Goal: Transaction & Acquisition: Purchase product/service

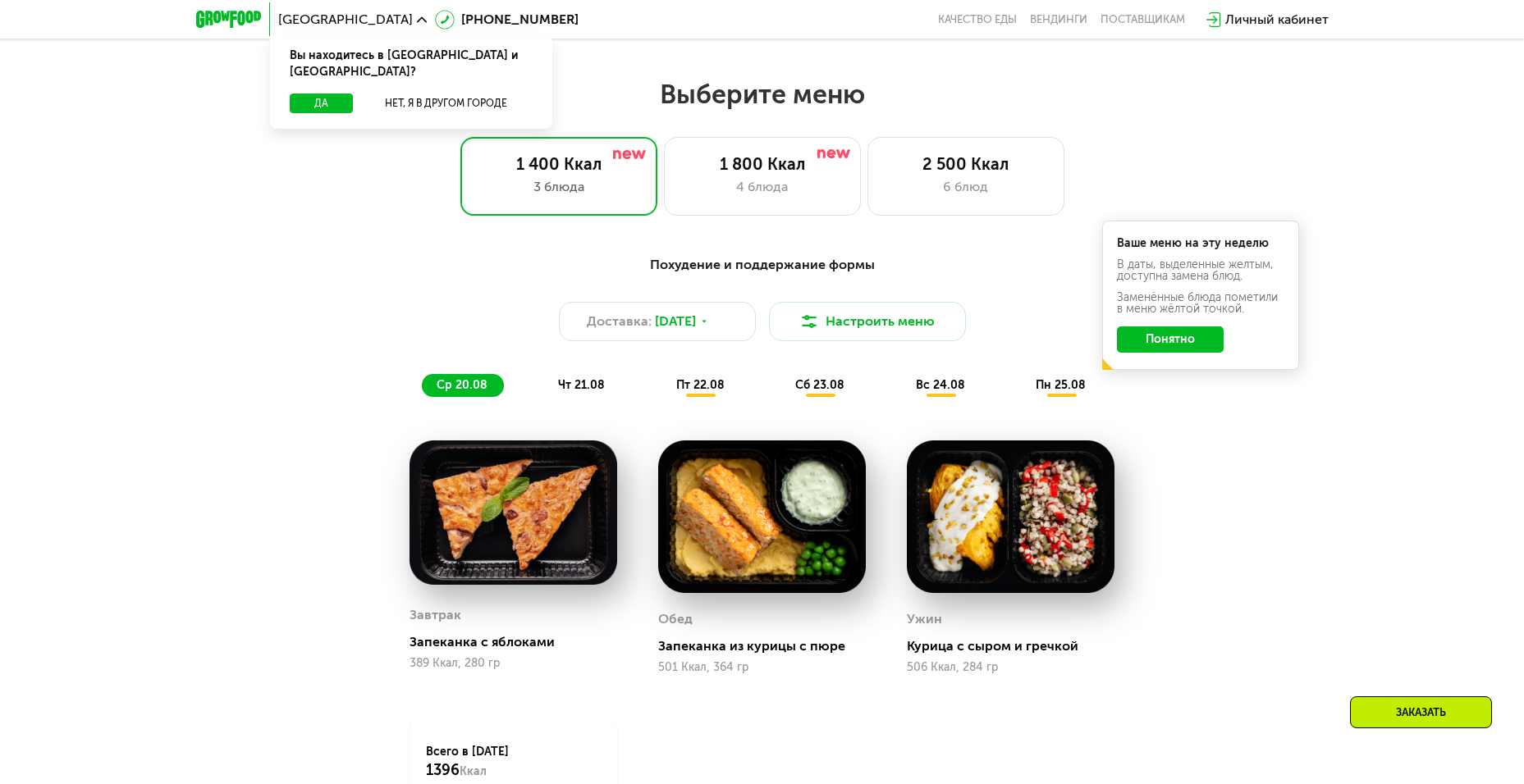
scroll to position [788, 0]
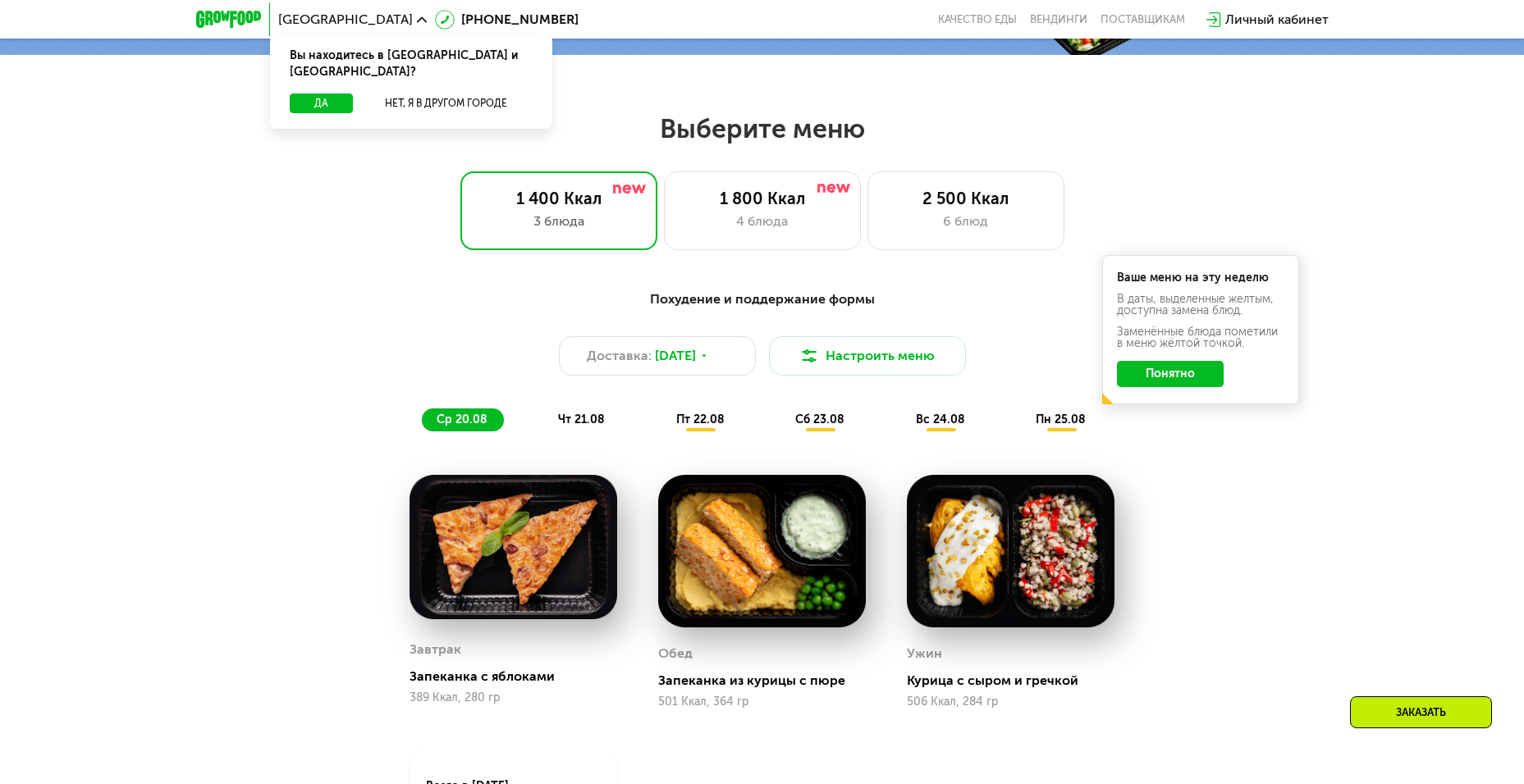
click at [640, 296] on div "Похудение и поддержание формы" at bounding box center [762, 299] width 972 height 21
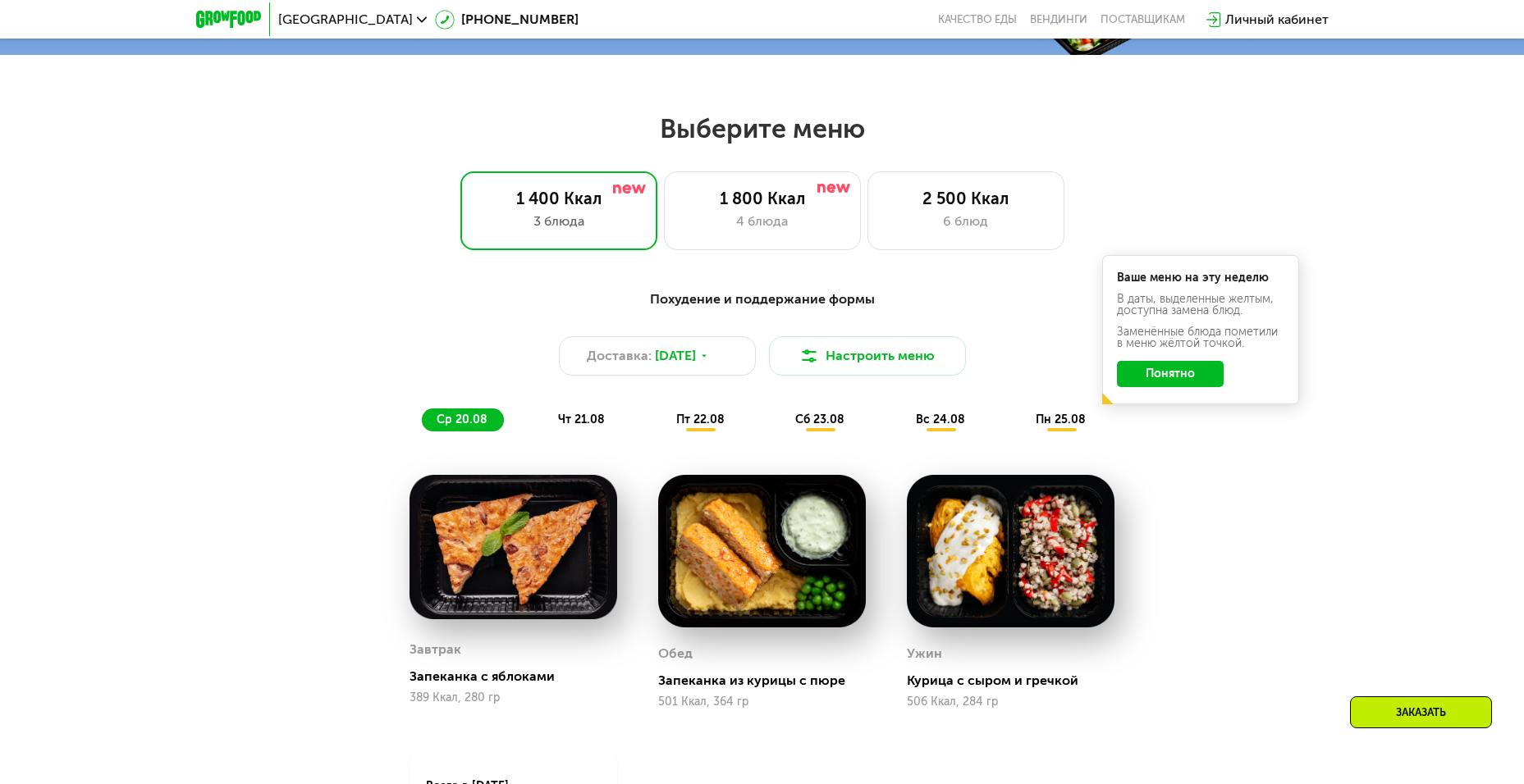
click at [584, 425] on span "чт 21.08" at bounding box center [580, 419] width 46 height 14
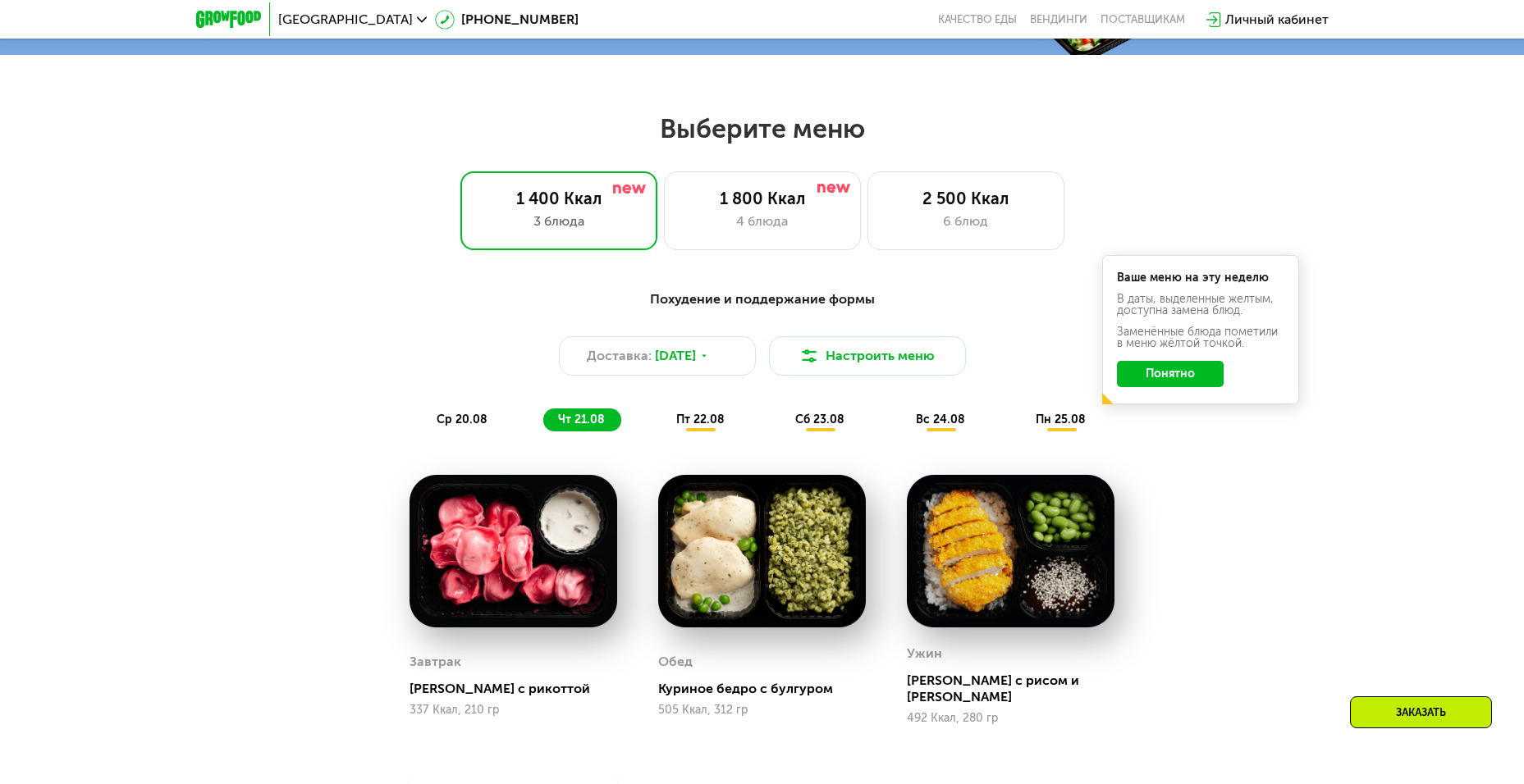
click at [781, 414] on div "пт 22.08" at bounding box center [821, 419] width 80 height 23
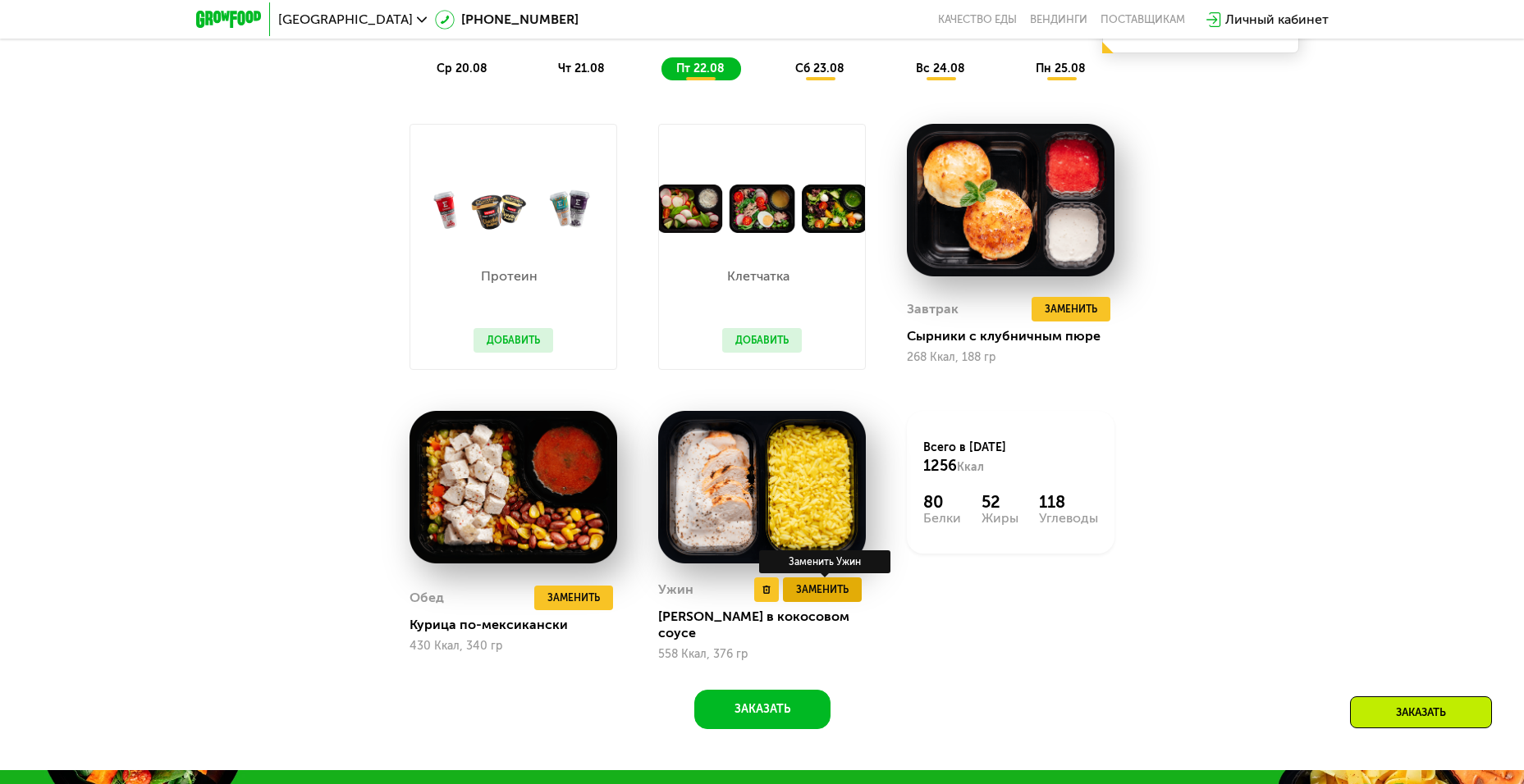
scroll to position [689, 0]
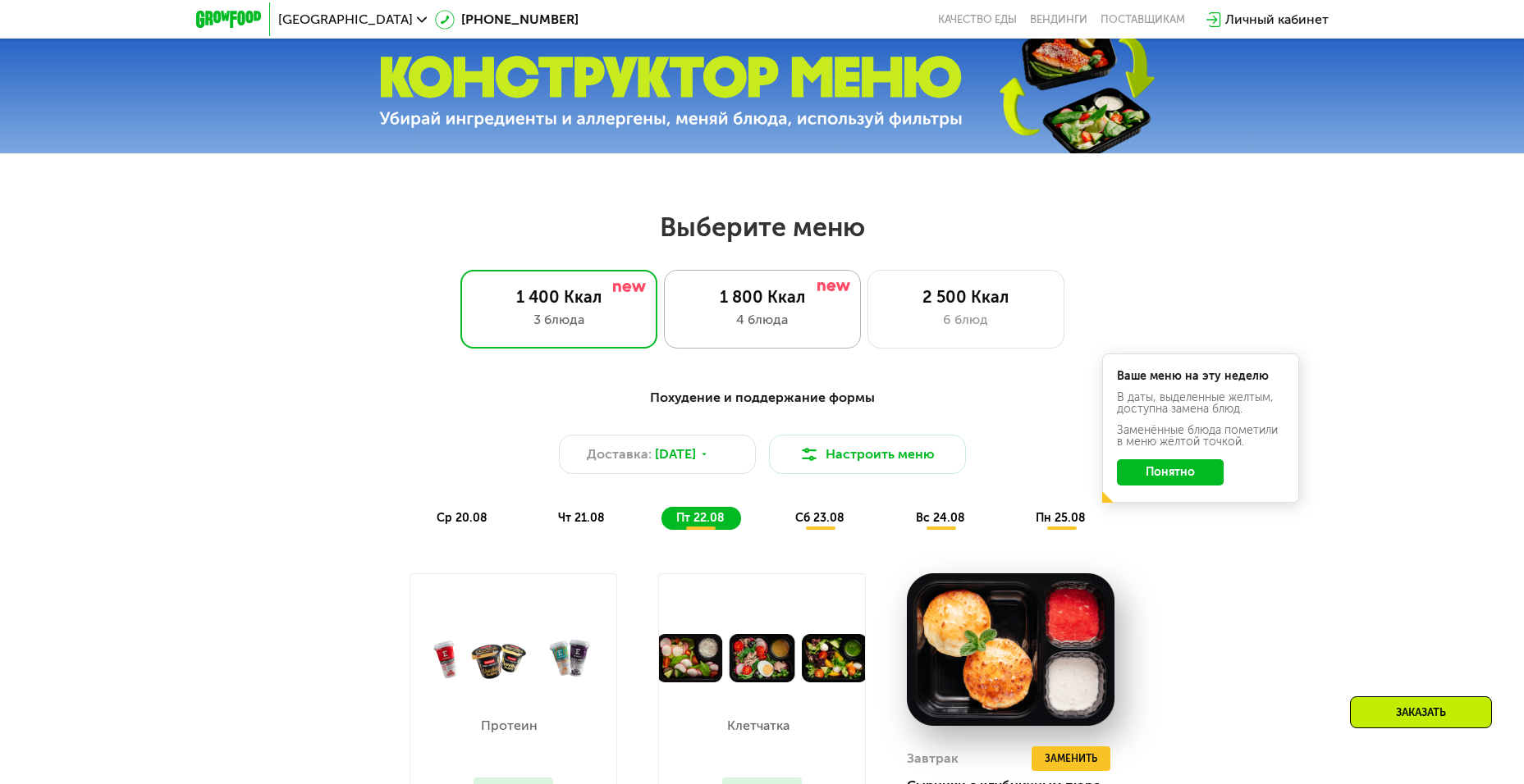
click at [719, 318] on div "4 блюда" at bounding box center [762, 320] width 163 height 20
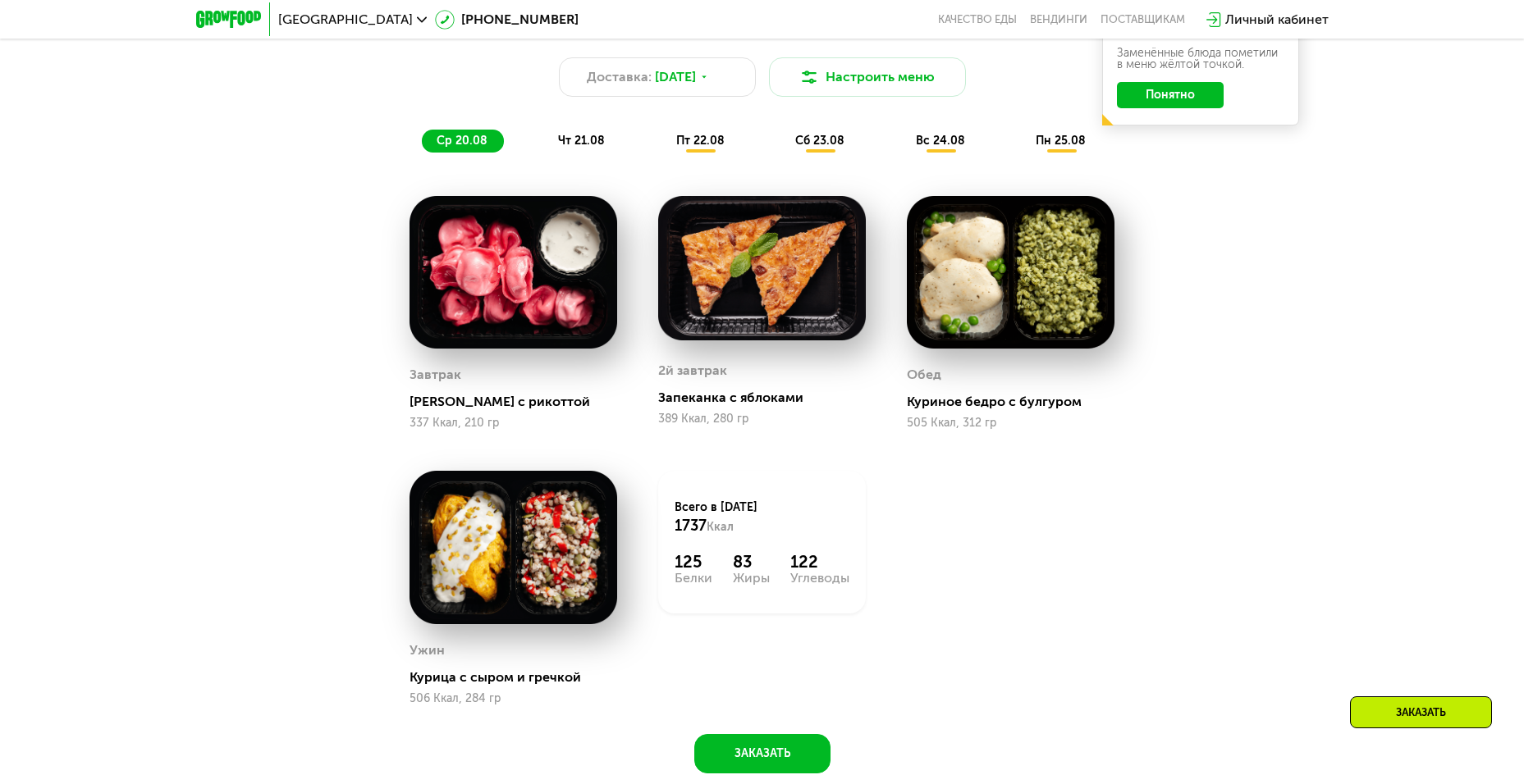
scroll to position [886, 0]
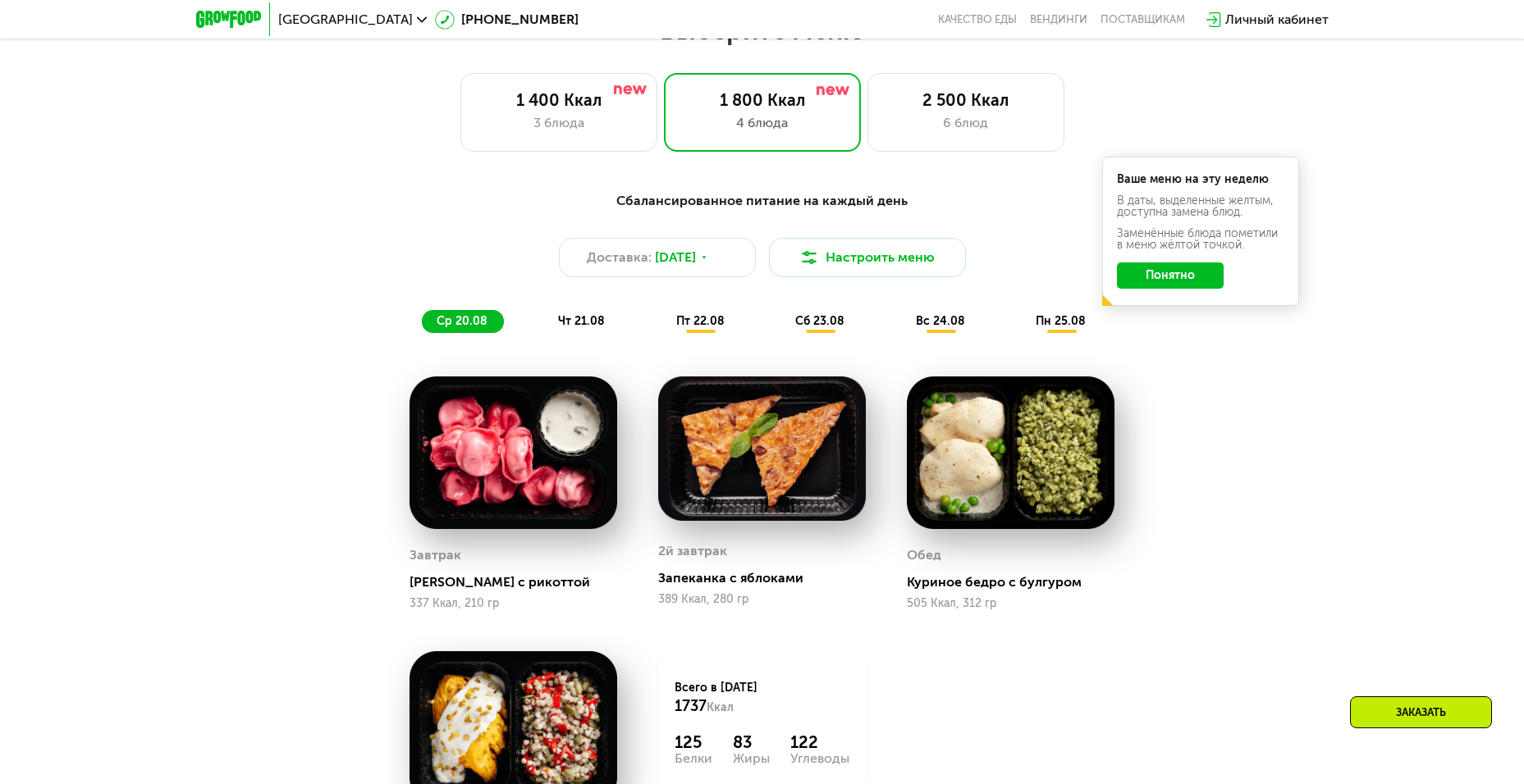
click at [560, 322] on span "чт 21.08" at bounding box center [580, 320] width 46 height 14
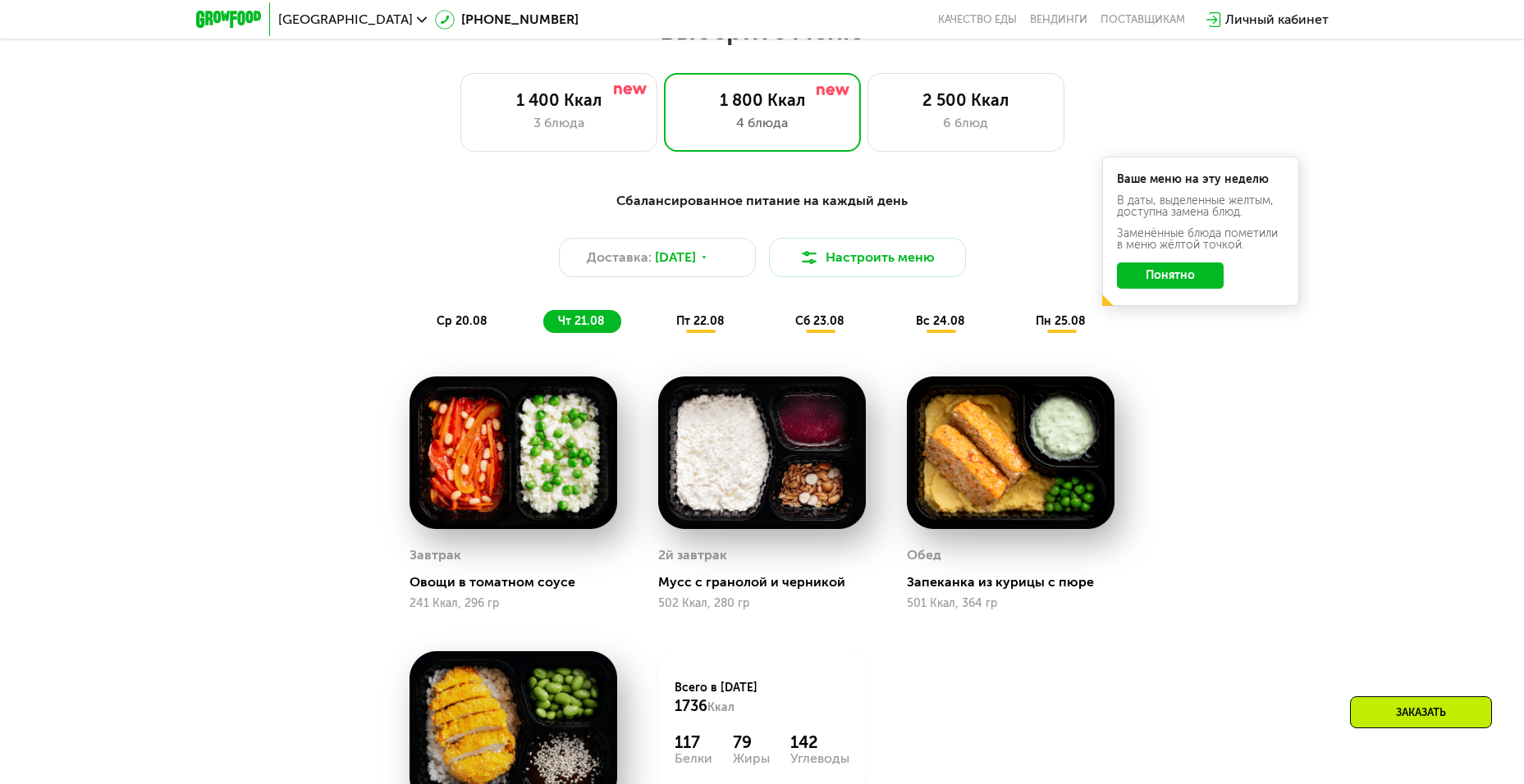
click at [781, 333] on div "пт 22.08" at bounding box center [821, 321] width 80 height 23
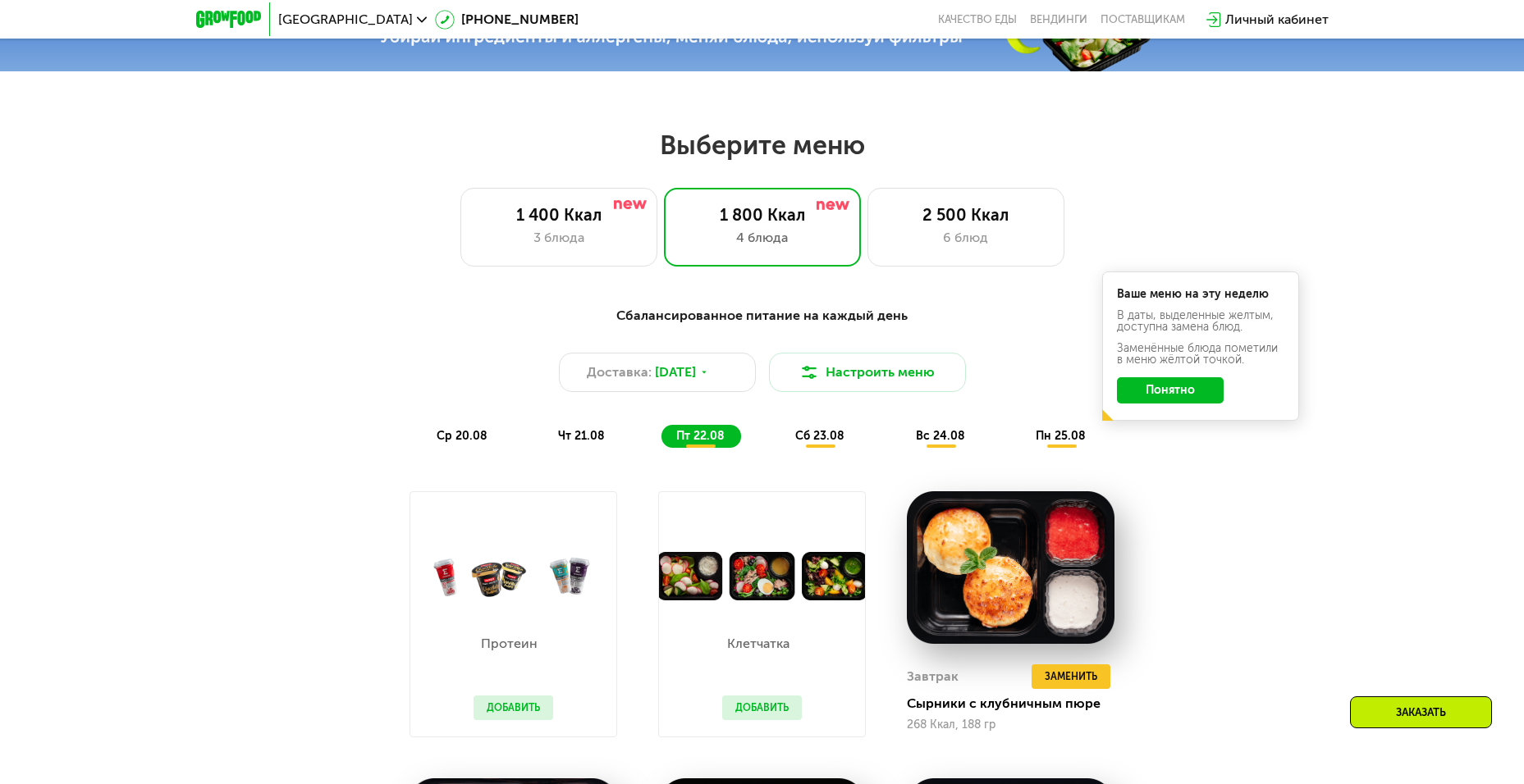
scroll to position [689, 0]
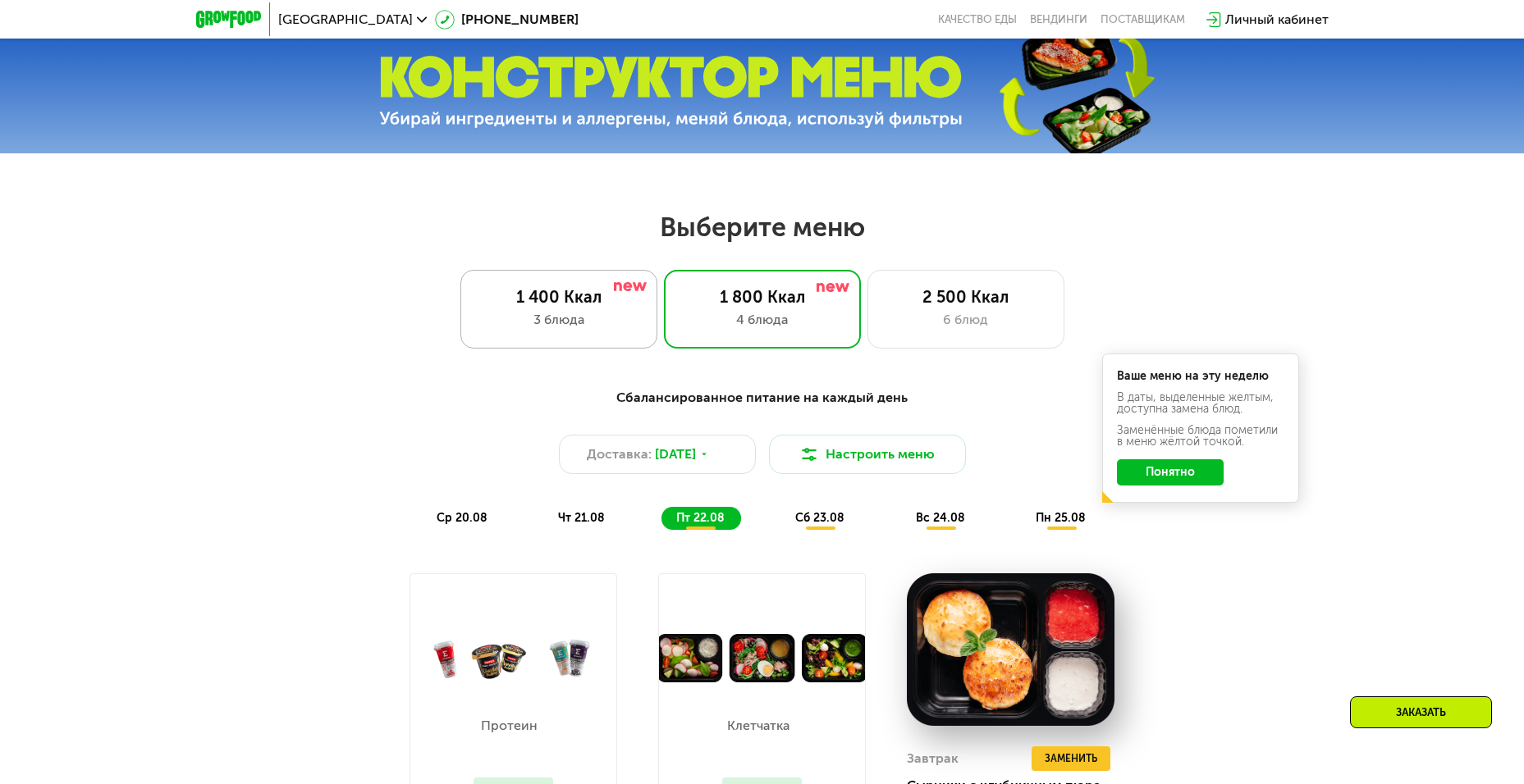
click at [630, 300] on div "1 400 Ккал" at bounding box center [559, 297] width 163 height 20
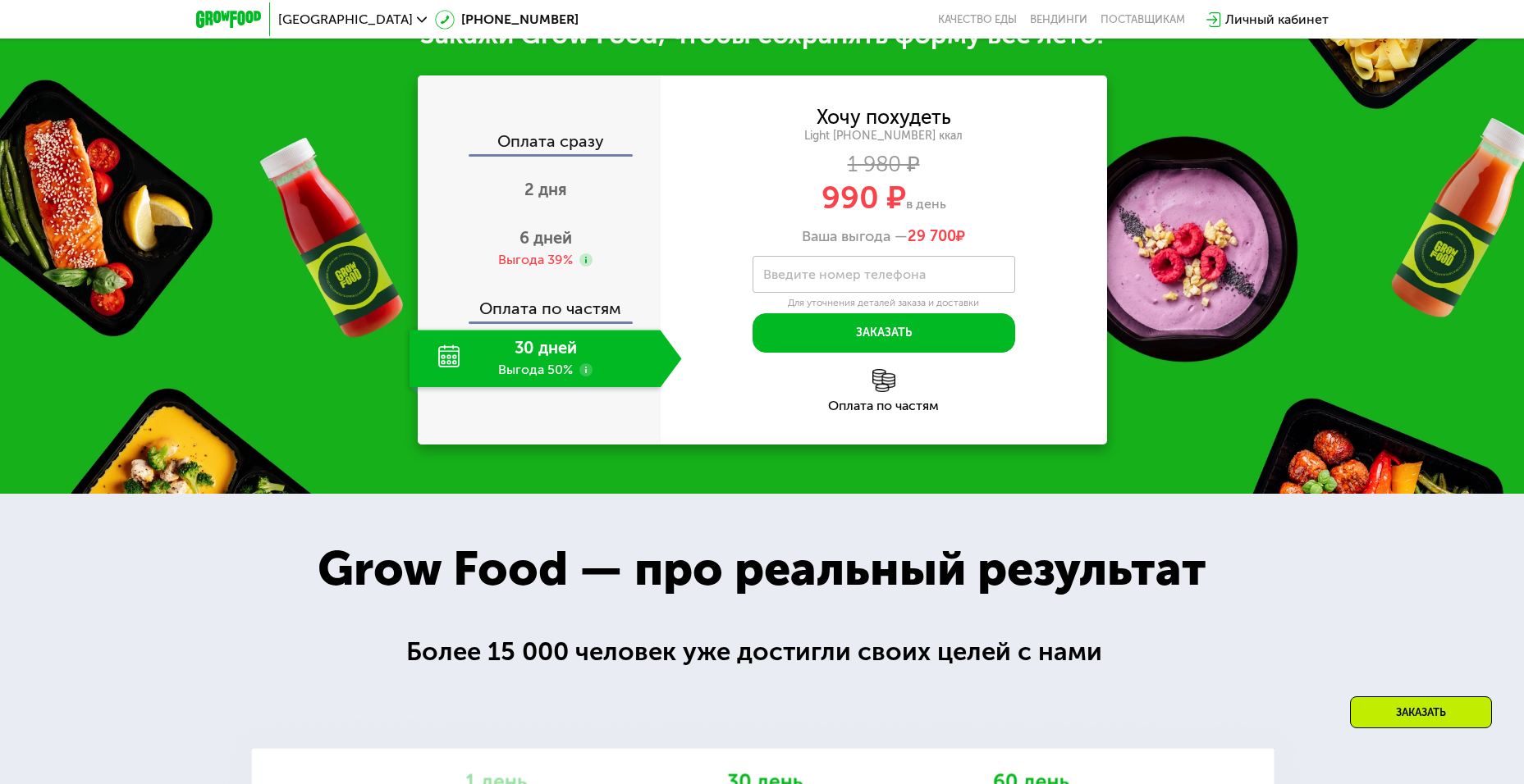
scroll to position [1772, 0]
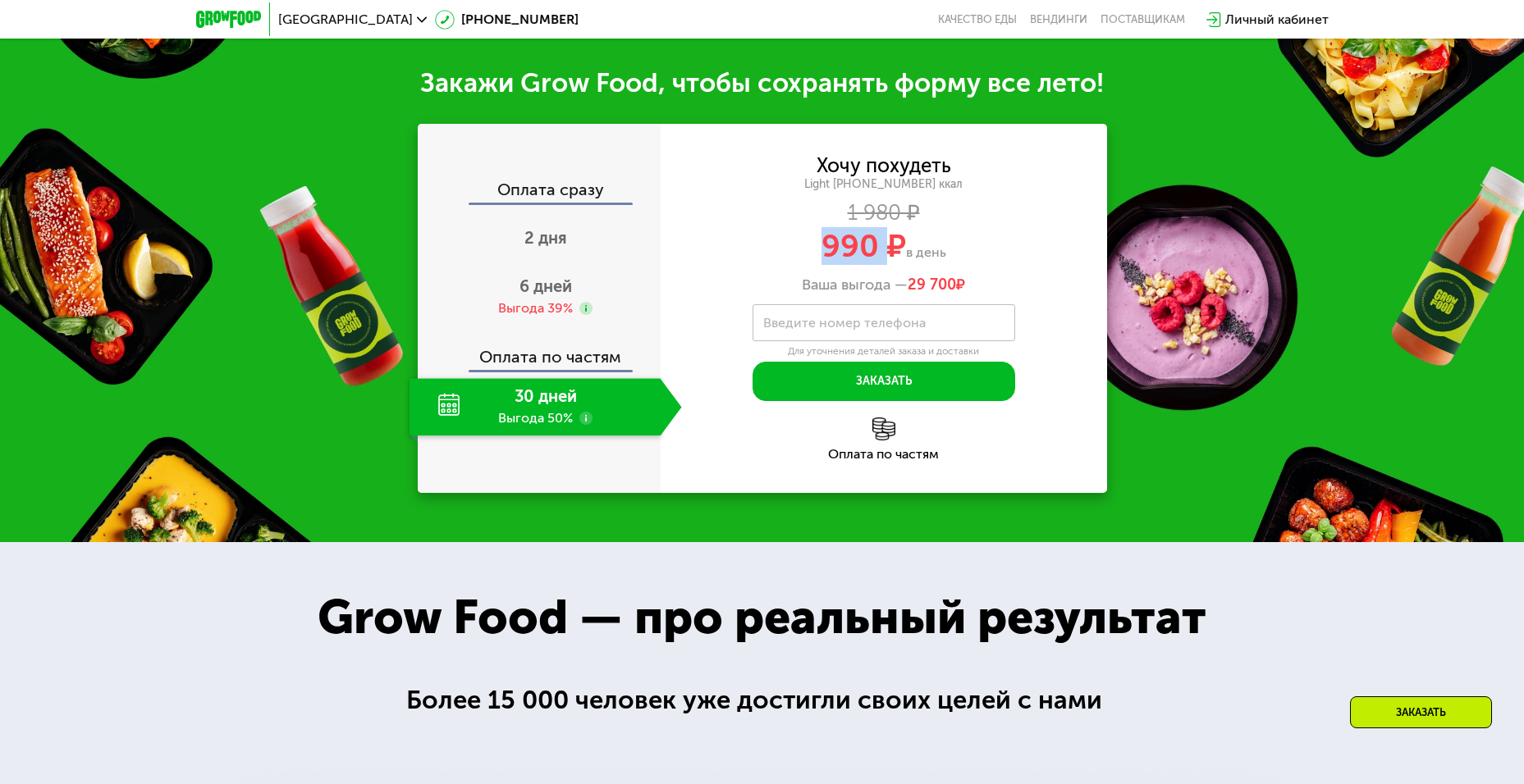
drag, startPoint x: 891, startPoint y: 257, endPoint x: 818, endPoint y: 260, distance: 73.1
click at [818, 260] on div "990 ₽ в день" at bounding box center [883, 246] width 447 height 31
click at [822, 260] on span "990 ₽" at bounding box center [863, 246] width 85 height 37
drag, startPoint x: 822, startPoint y: 263, endPoint x: 904, endPoint y: 263, distance: 82.0
click at [904, 262] on div "990 ₽ в день" at bounding box center [883, 246] width 447 height 31
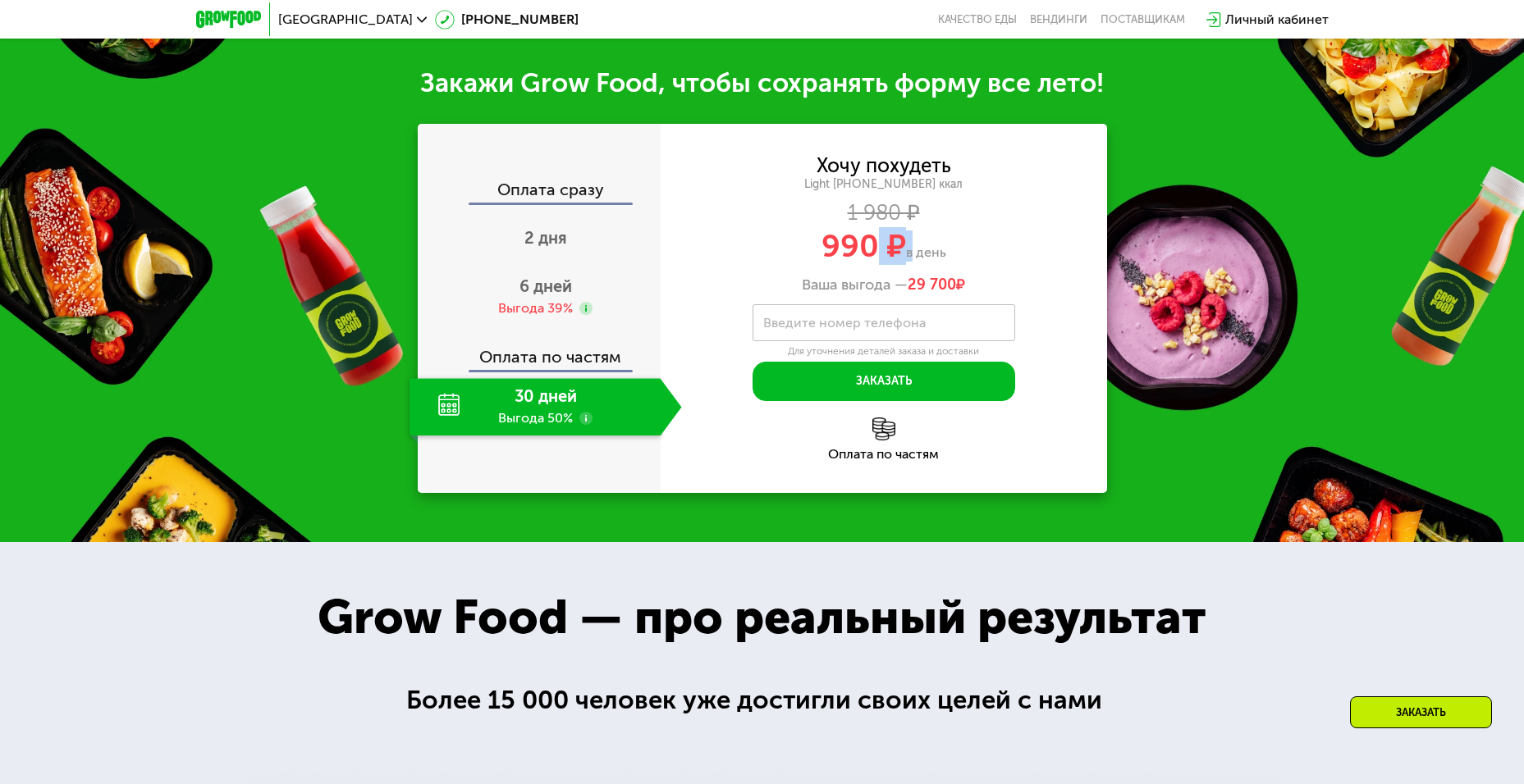
drag, startPoint x: 907, startPoint y: 246, endPoint x: 879, endPoint y: 255, distance: 29.4
click at [879, 255] on div "990 ₽ в день" at bounding box center [883, 246] width 447 height 31
click at [900, 302] on div "Хочу похудеть Light [PHONE_NUMBER] ккал 1 980 ₽ 990 ₽ в день Ваша выгода — 29 7…" at bounding box center [883, 279] width 447 height 246
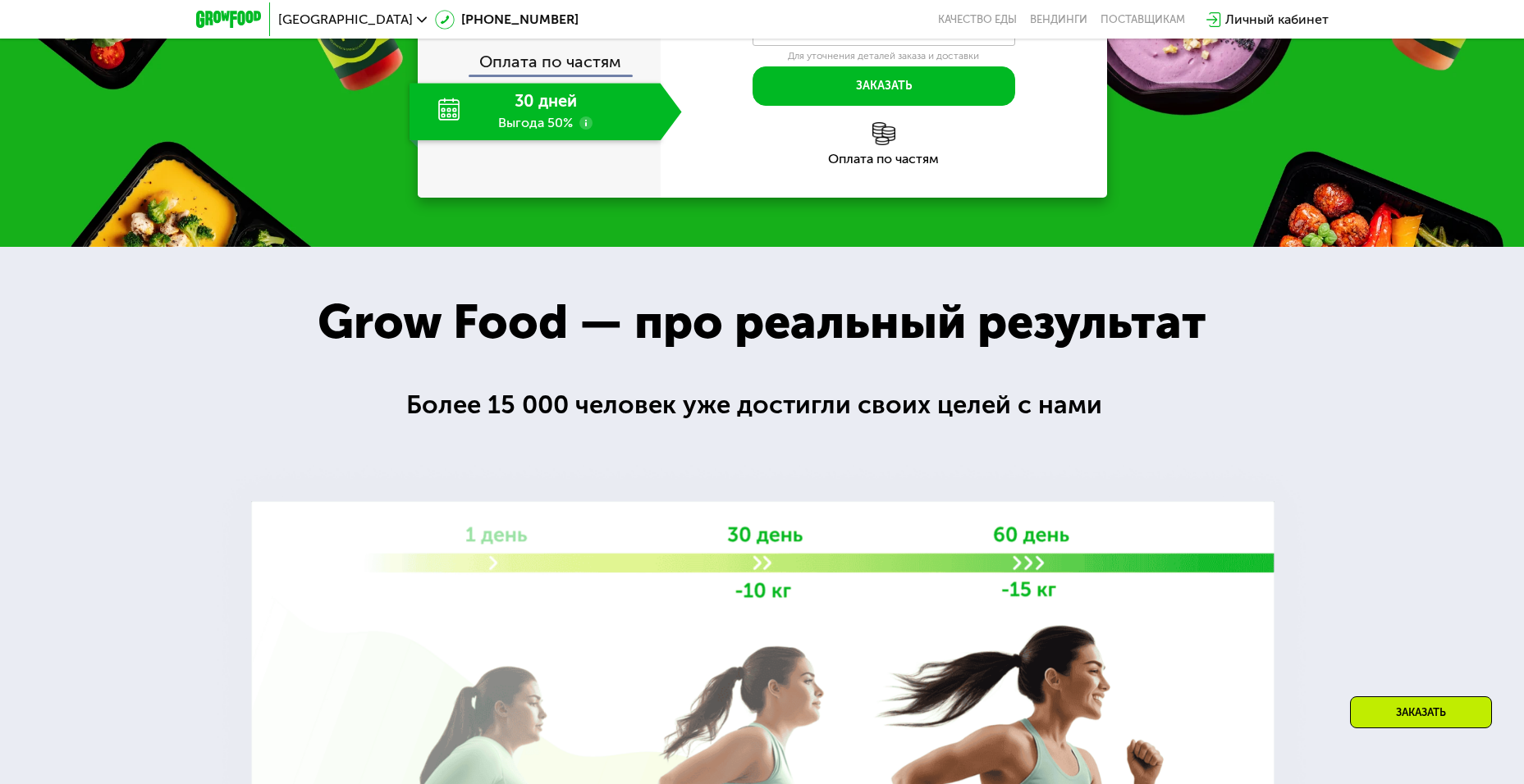
click at [509, 288] on div at bounding box center [762, 639] width 1524 height 787
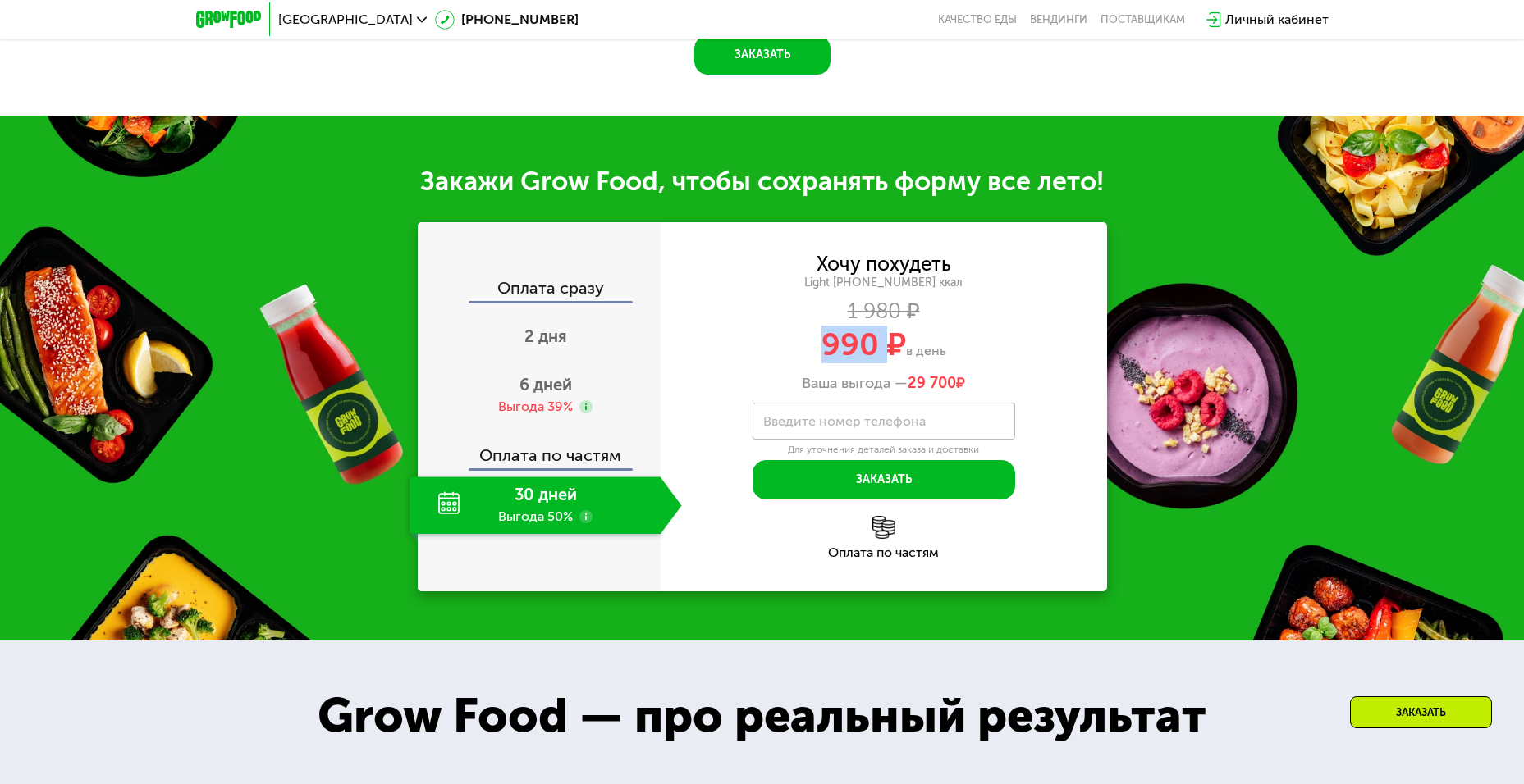
drag, startPoint x: 891, startPoint y: 354, endPoint x: 814, endPoint y: 350, distance: 77.1
click at [814, 350] on div "990 ₽ в день" at bounding box center [883, 345] width 447 height 31
drag, startPoint x: 903, startPoint y: 385, endPoint x: 989, endPoint y: 406, distance: 88.5
click at [989, 406] on div "Хочу похудеть Light [PHONE_NUMBER] ккал 1 980 ₽ 990 ₽ в день Ваша выгода — 29 7…" at bounding box center [883, 377] width 447 height 246
click at [504, 301] on div "Оплата сразу" at bounding box center [540, 290] width 241 height 21
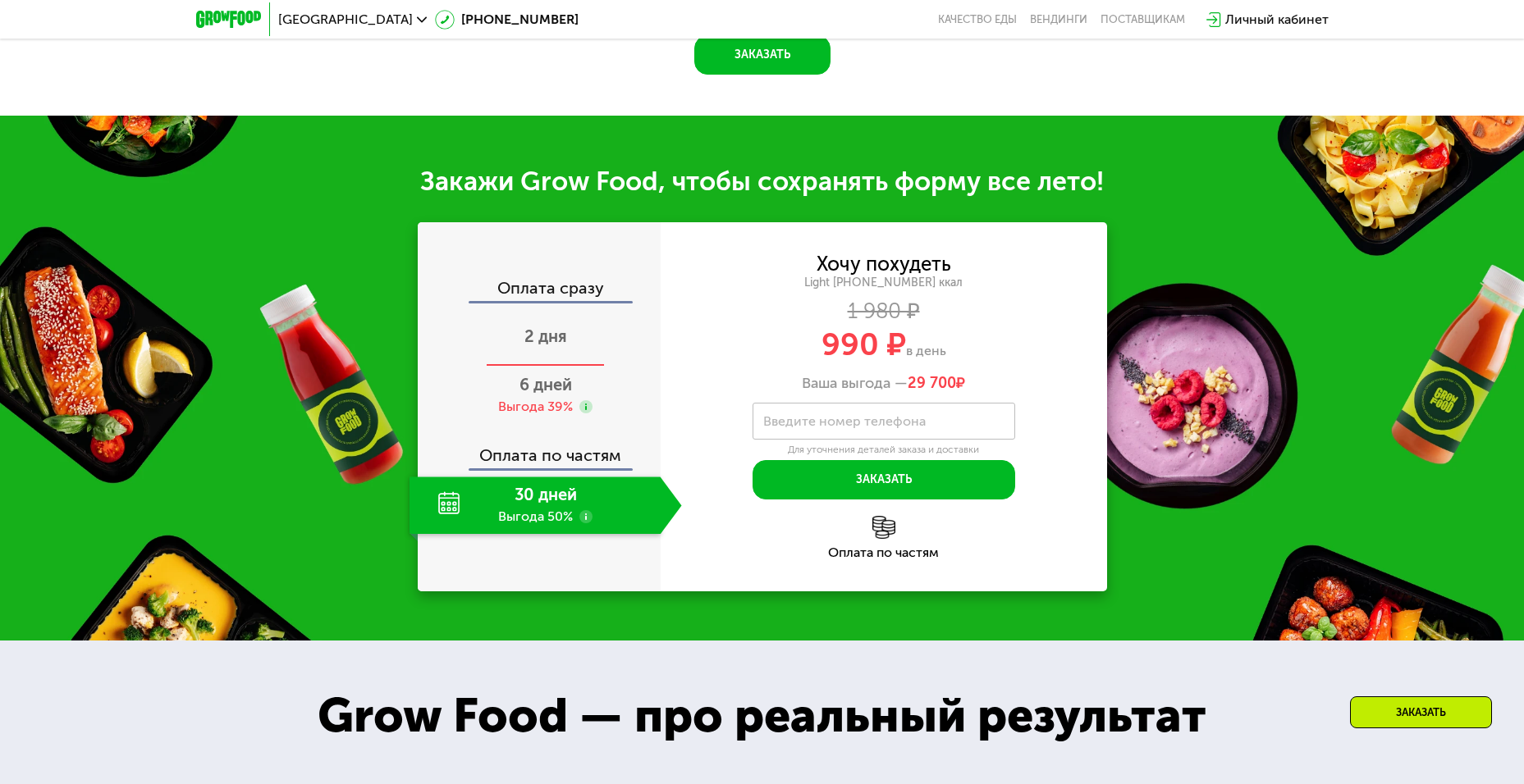
click at [525, 328] on div "2 дня" at bounding box center [545, 337] width 272 height 57
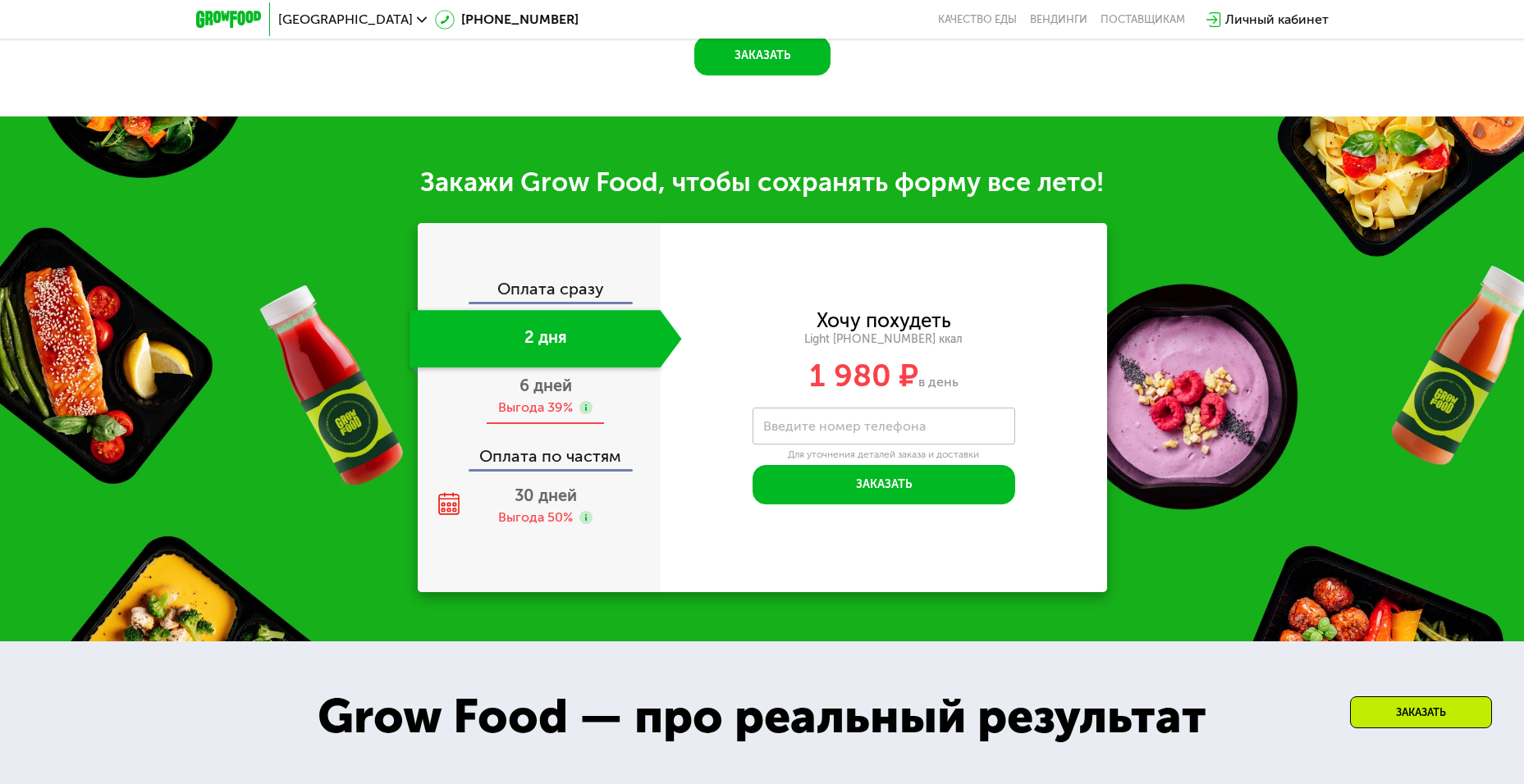
click at [541, 417] on div "Выгода 39%" at bounding box center [535, 407] width 75 height 18
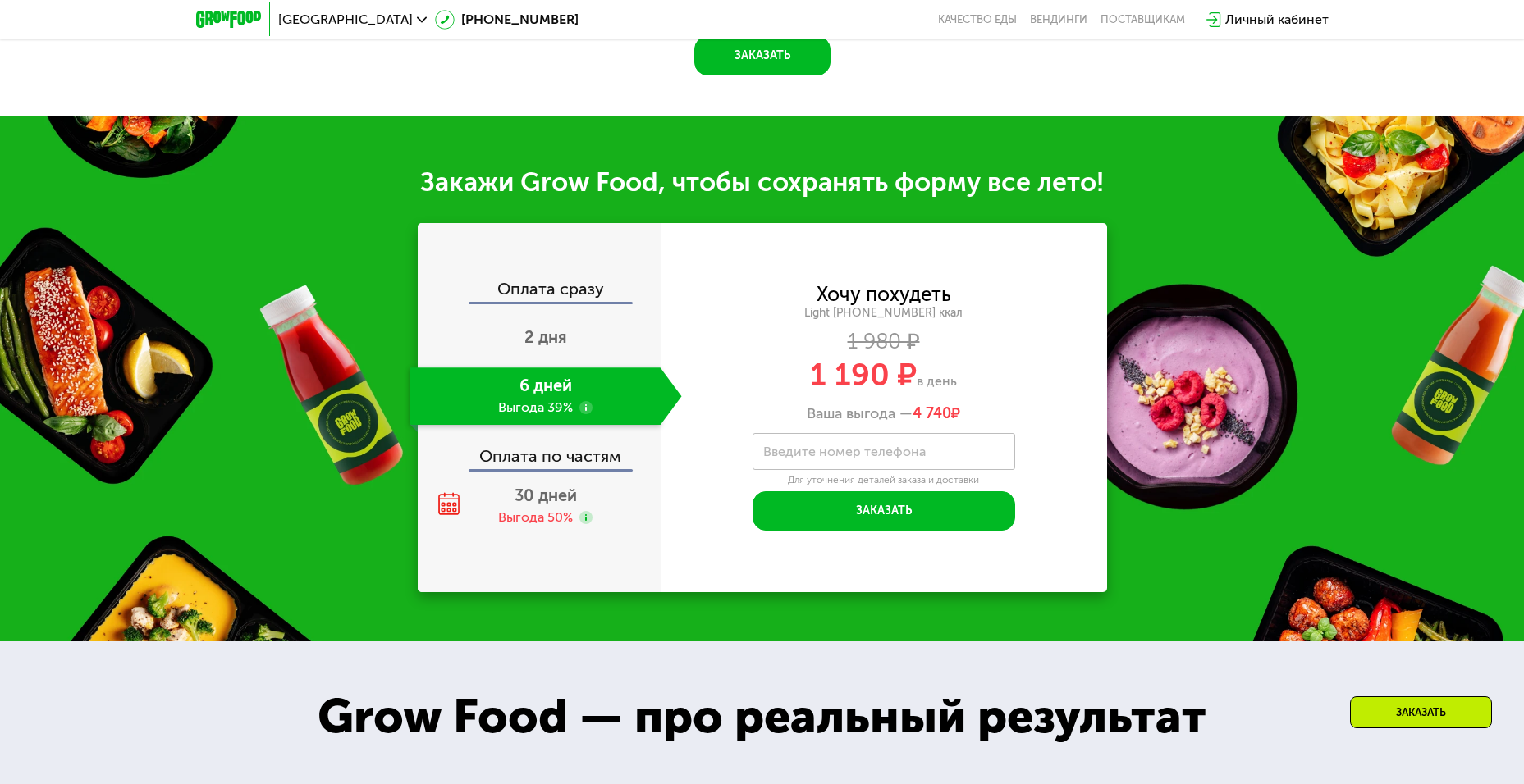
scroll to position [1674, 0]
click at [600, 466] on div "Оплата по частям" at bounding box center [540, 448] width 241 height 37
click at [564, 501] on span "30 дней" at bounding box center [545, 495] width 63 height 20
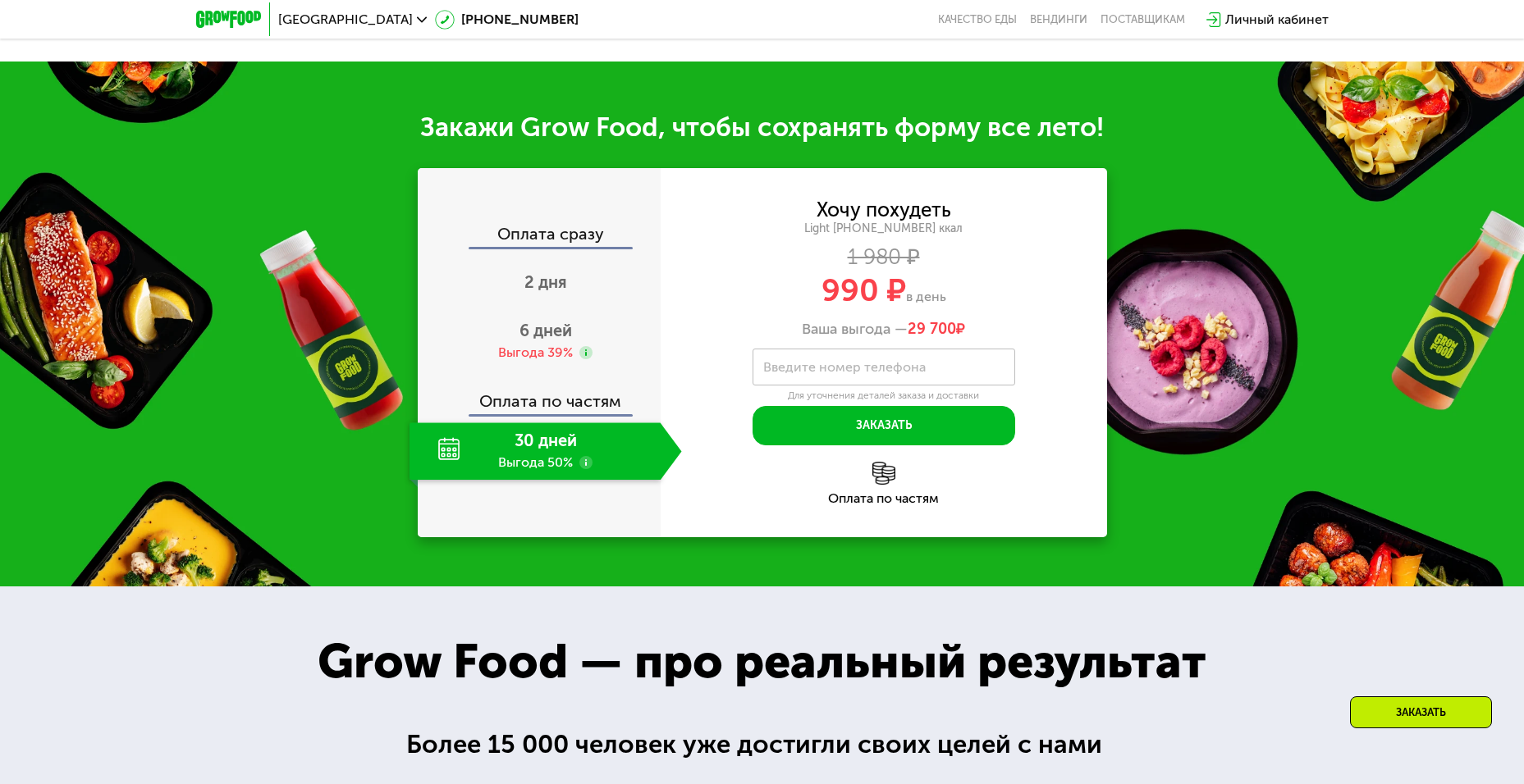
scroll to position [1574, 0]
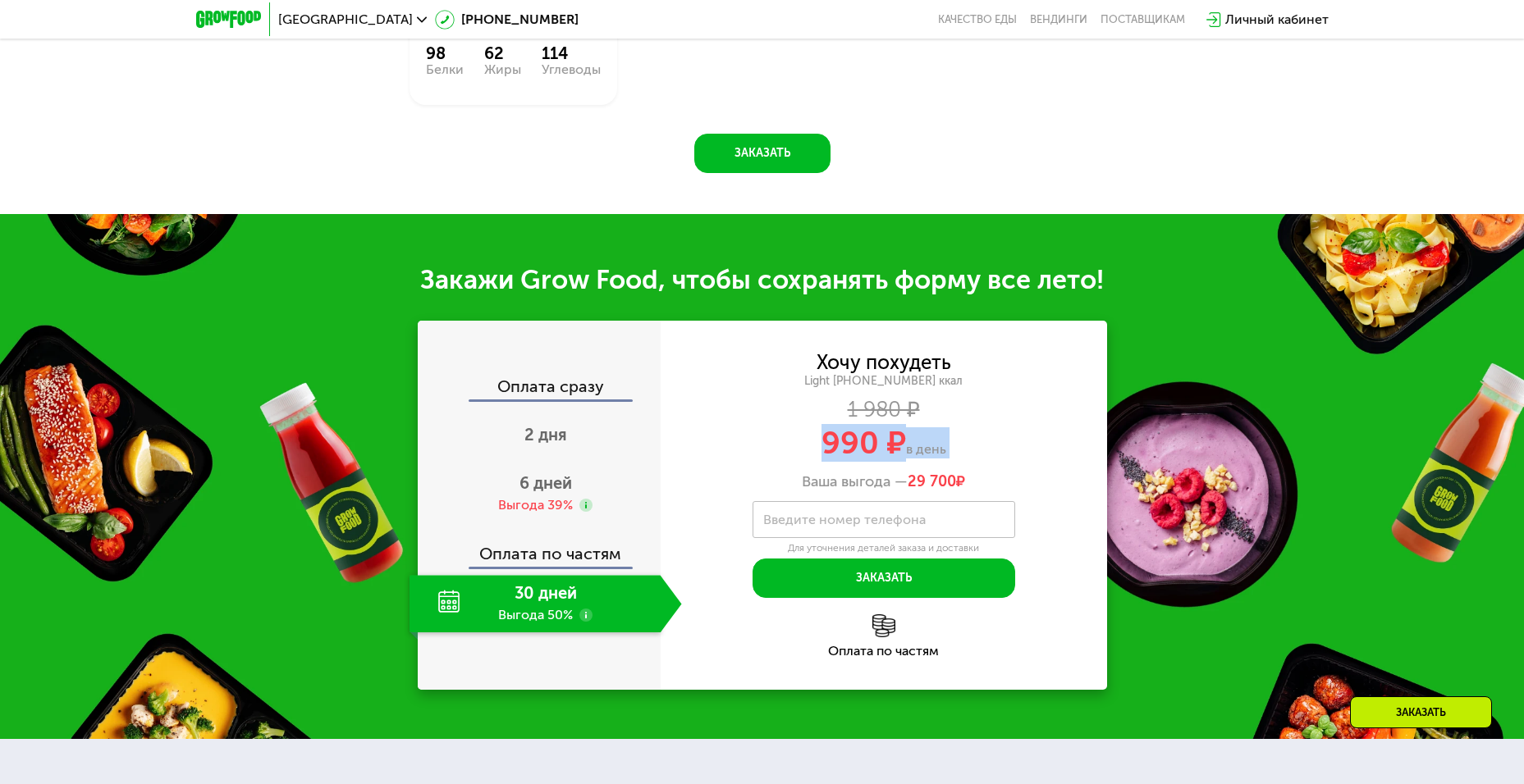
drag, startPoint x: 816, startPoint y: 466, endPoint x: 815, endPoint y: 451, distance: 15.0
click at [815, 451] on div "Хочу похудеть Light [PHONE_NUMBER] ккал 1 980 ₽ 990 ₽ в день Ваша выгода — 29 7…" at bounding box center [883, 423] width 447 height 138
drag, startPoint x: 908, startPoint y: 490, endPoint x: 957, endPoint y: 488, distance: 49.0
click at [957, 488] on span "29 700 ₽" at bounding box center [935, 482] width 57 height 18
click at [904, 506] on div "Хочу похудеть Light [PHONE_NUMBER] ккал 1 980 ₽ 990 ₽ в день Ваша выгода — 29 7…" at bounding box center [883, 477] width 447 height 246
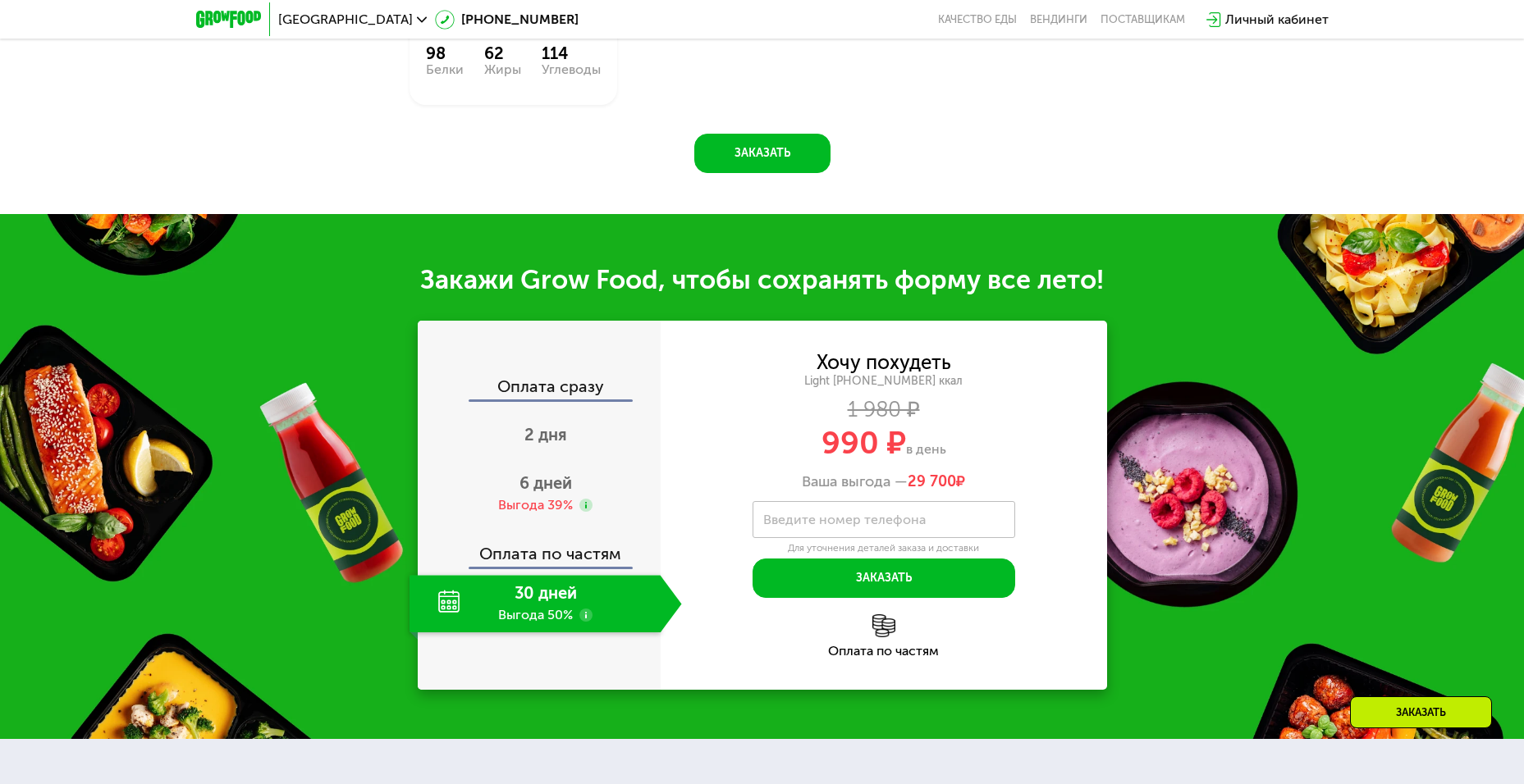
drag, startPoint x: 906, startPoint y: 489, endPoint x: 967, endPoint y: 492, distance: 61.1
click at [967, 491] on div "Ваша выгода — 29 700 ₽" at bounding box center [883, 482] width 447 height 18
click at [913, 489] on span "29 700" at bounding box center [931, 481] width 48 height 18
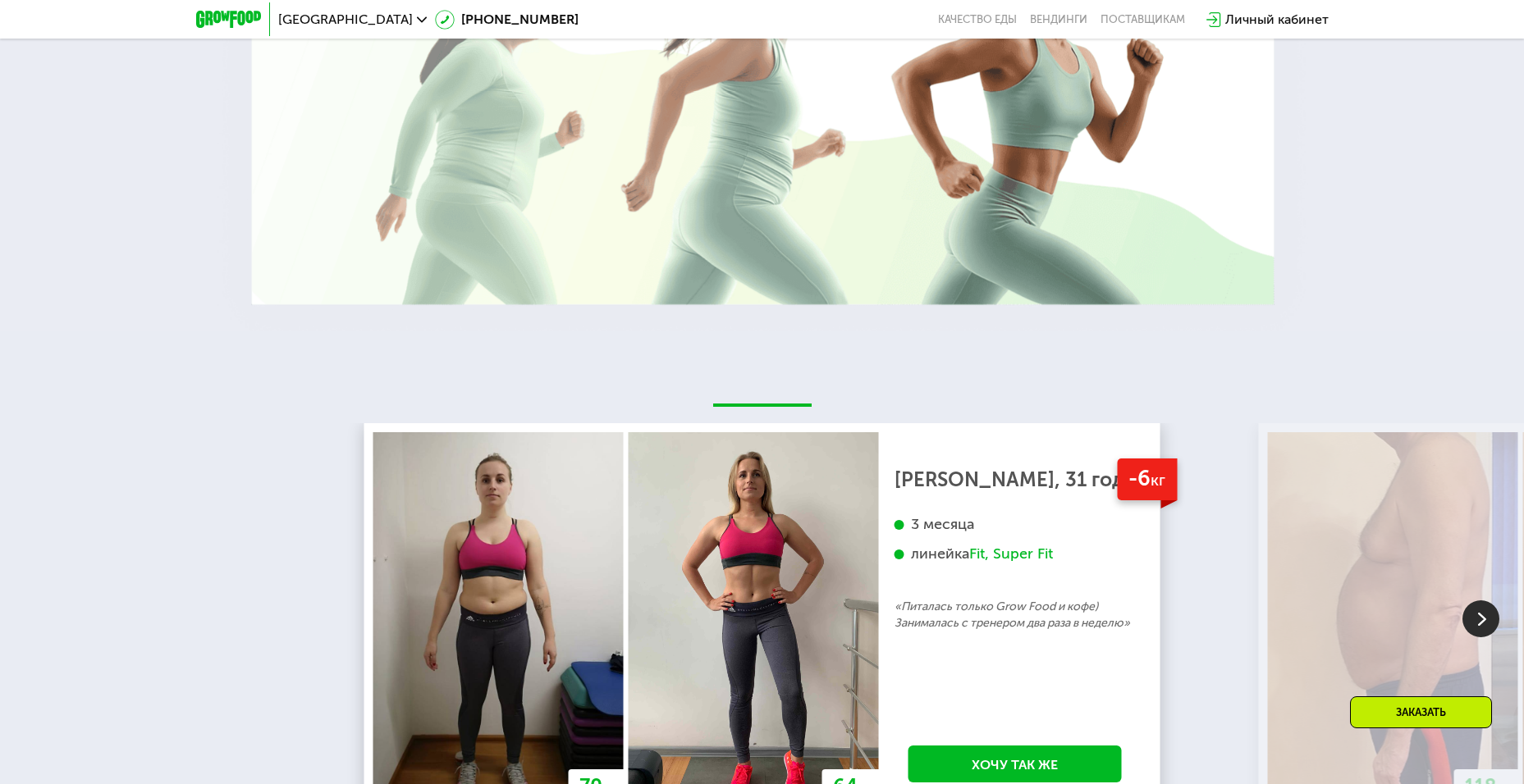
scroll to position [3051, 0]
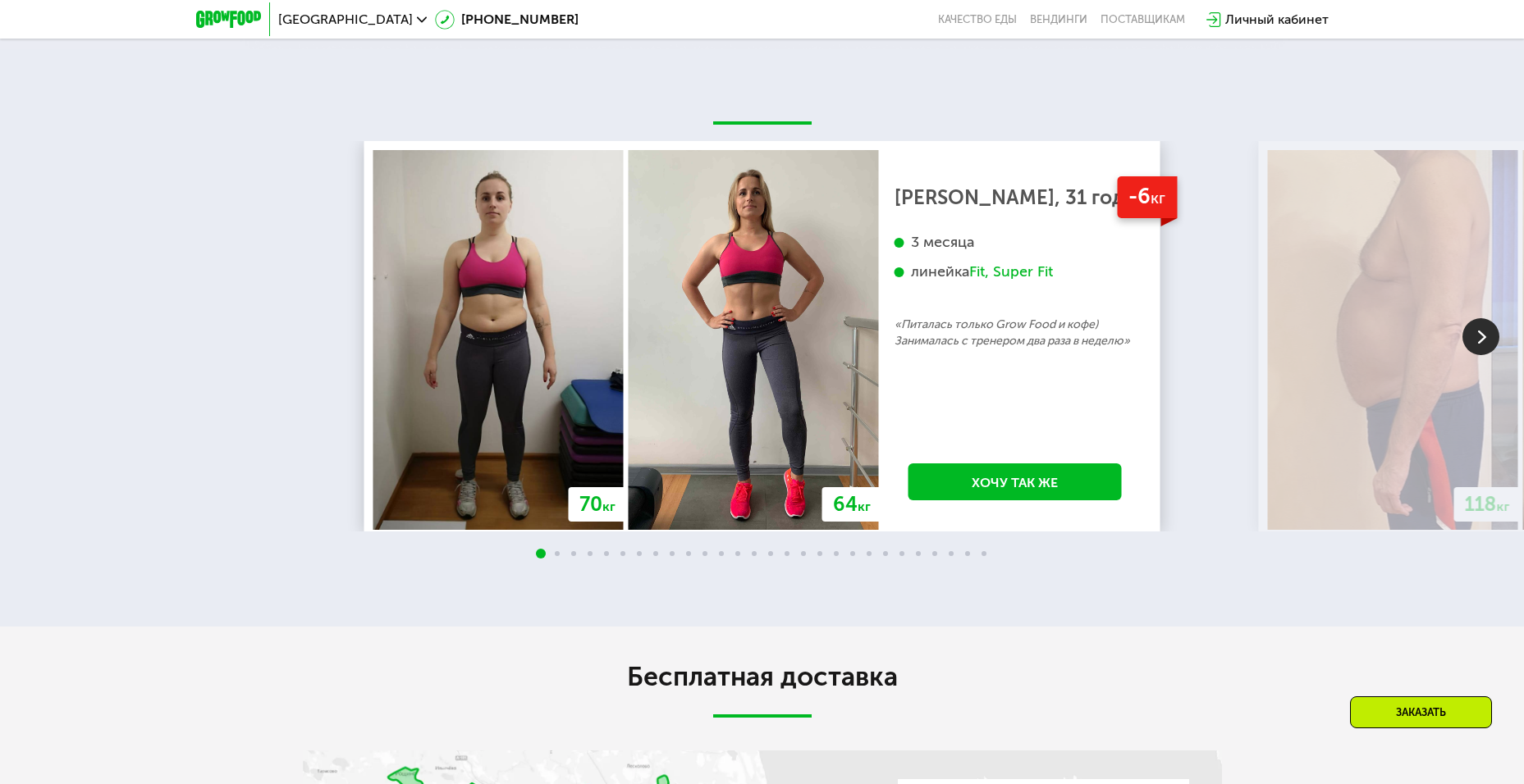
click at [1481, 341] on img at bounding box center [1480, 337] width 37 height 37
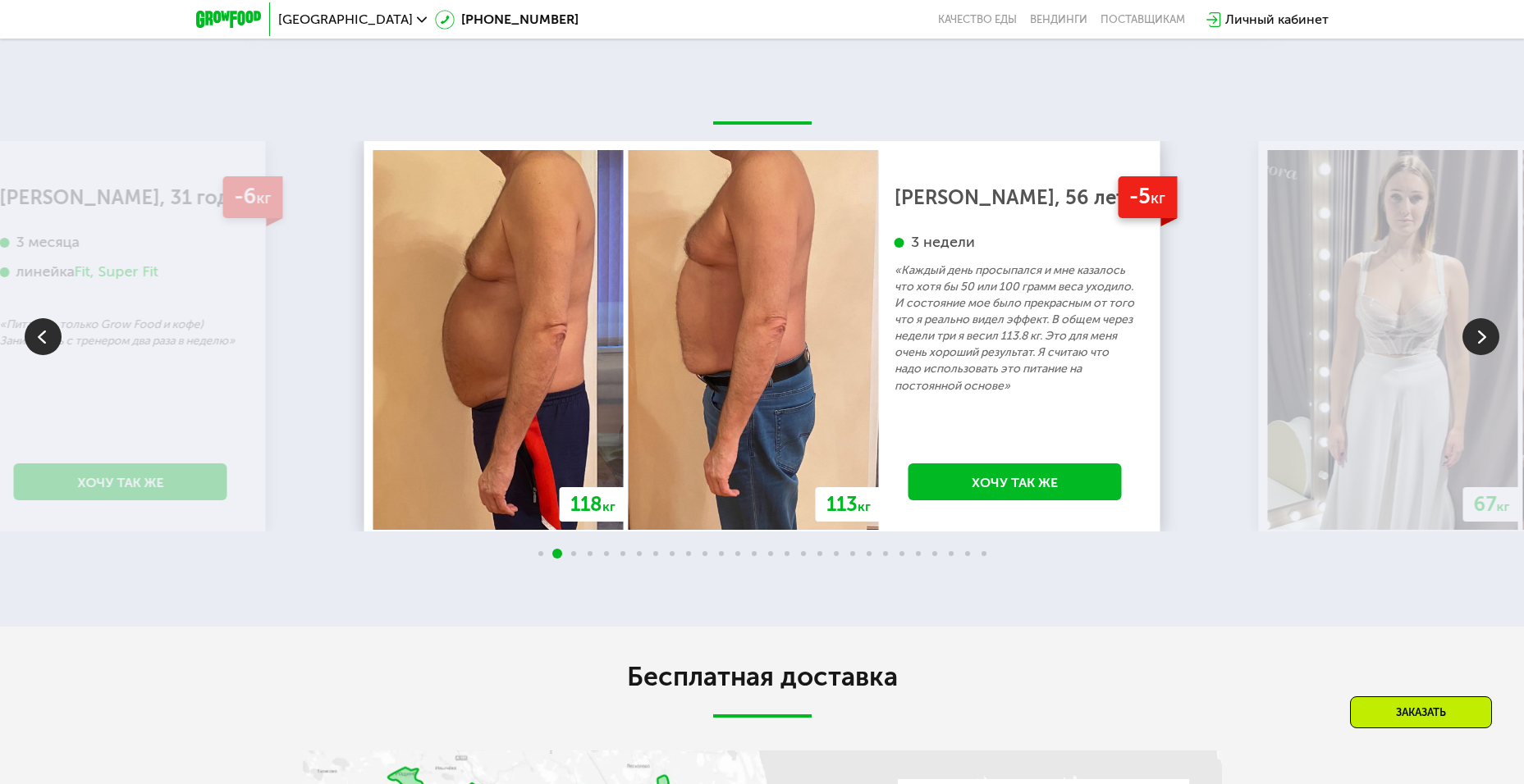
click at [1479, 339] on img at bounding box center [1480, 337] width 37 height 37
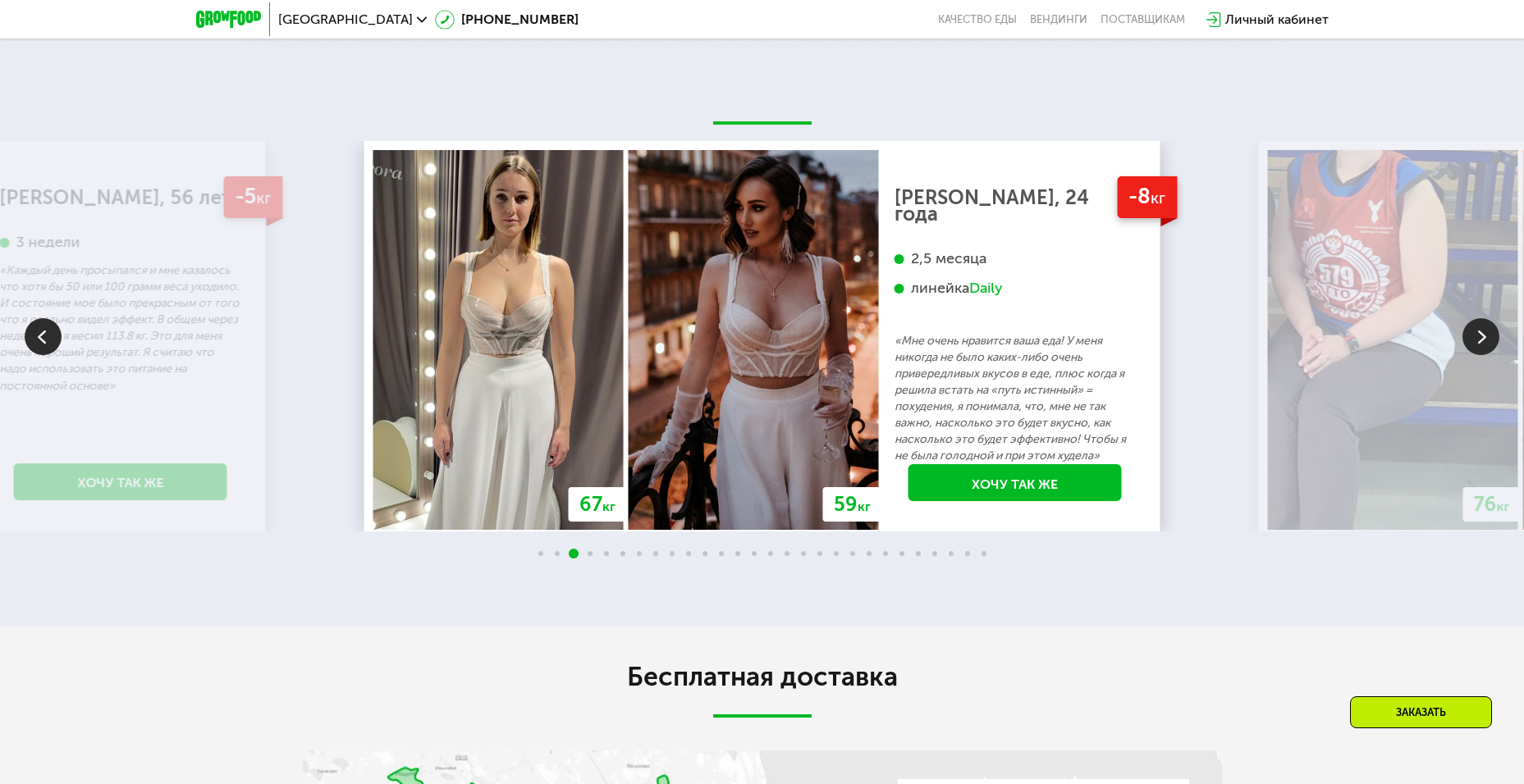
click at [1477, 337] on img at bounding box center [1480, 337] width 37 height 37
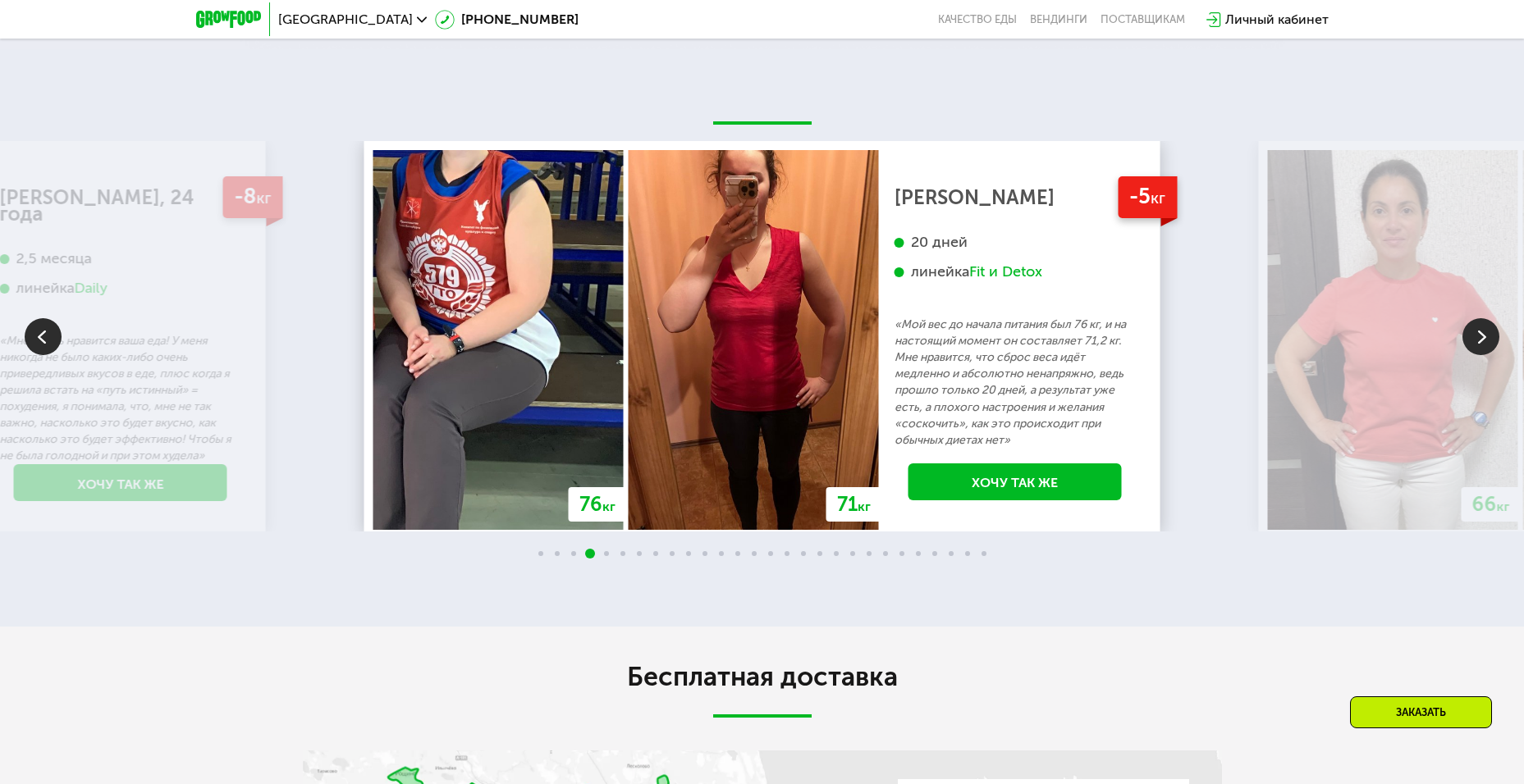
click at [1473, 341] on img at bounding box center [1480, 337] width 37 height 37
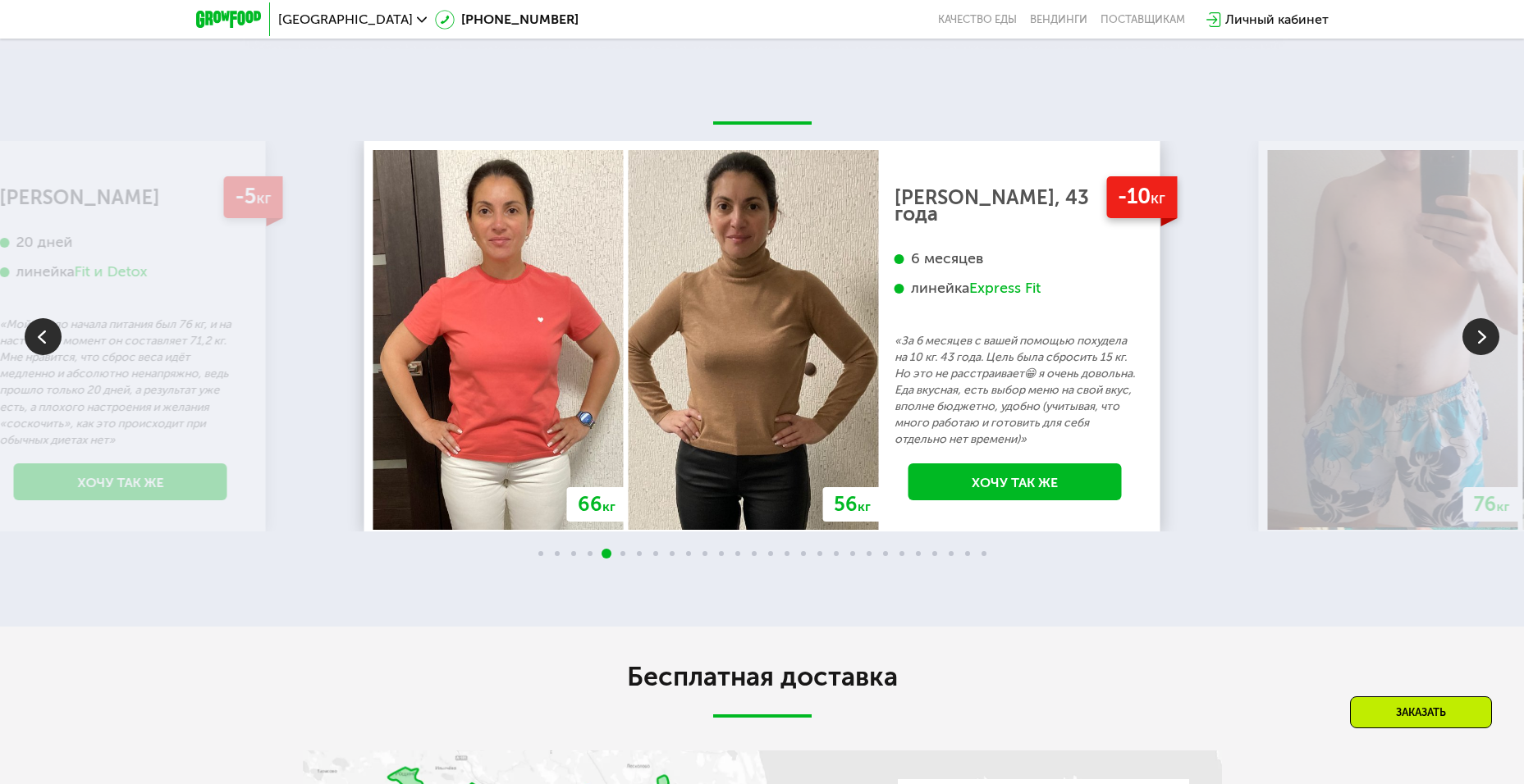
click at [1481, 341] on img at bounding box center [1480, 337] width 37 height 37
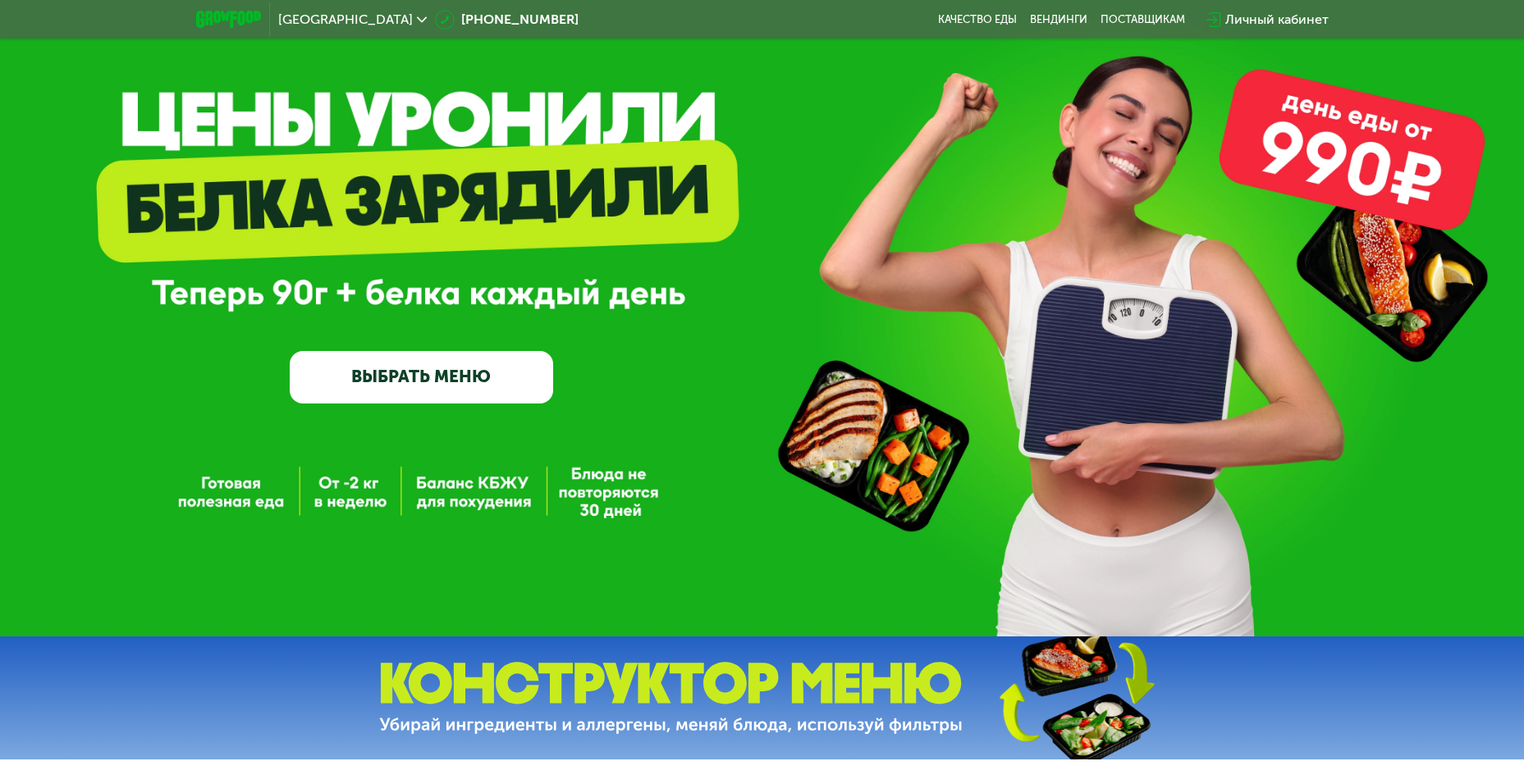
scroll to position [0, 0]
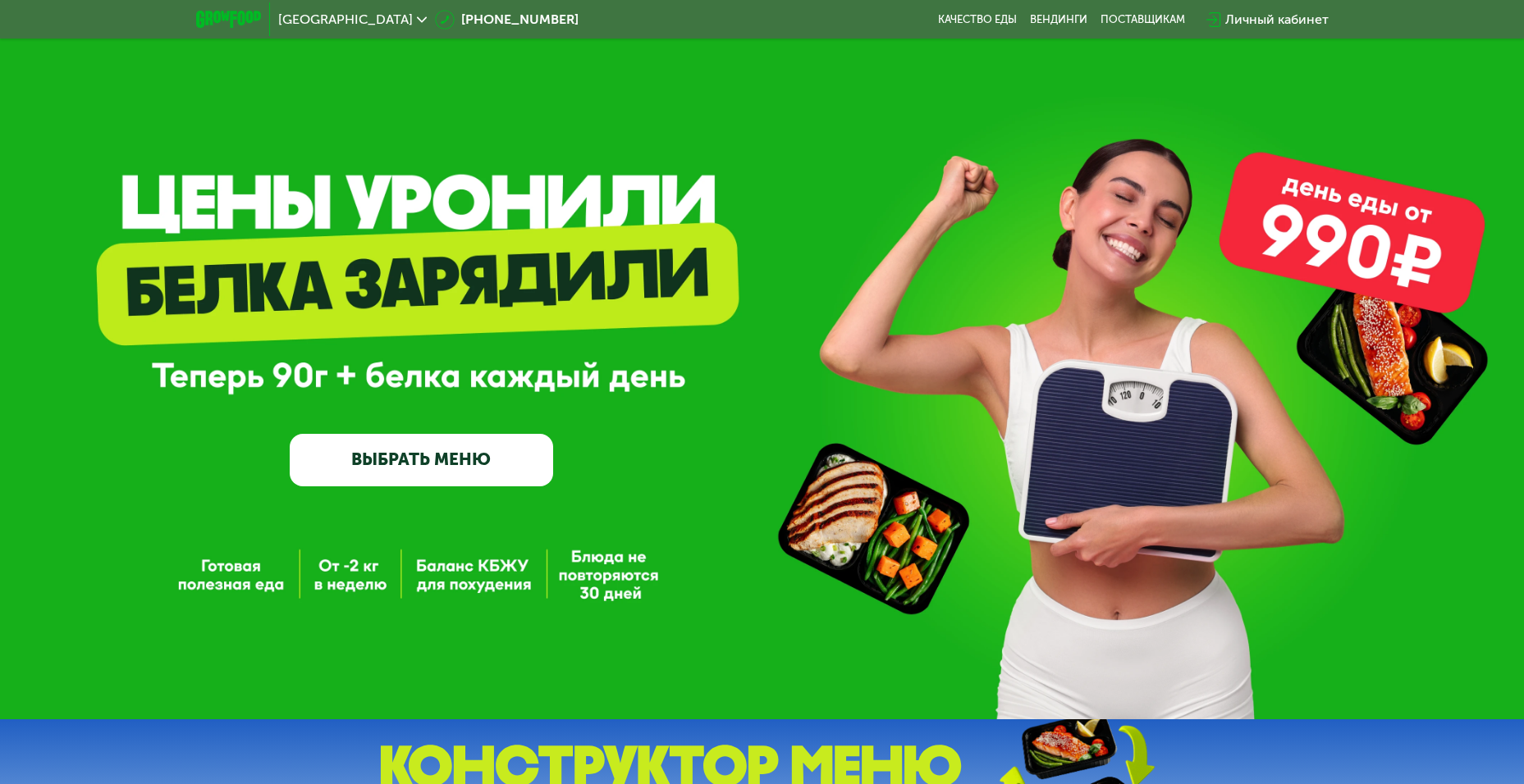
click at [342, 487] on link "ВЫБРАТЬ МЕНЮ" at bounding box center [420, 460] width 263 height 53
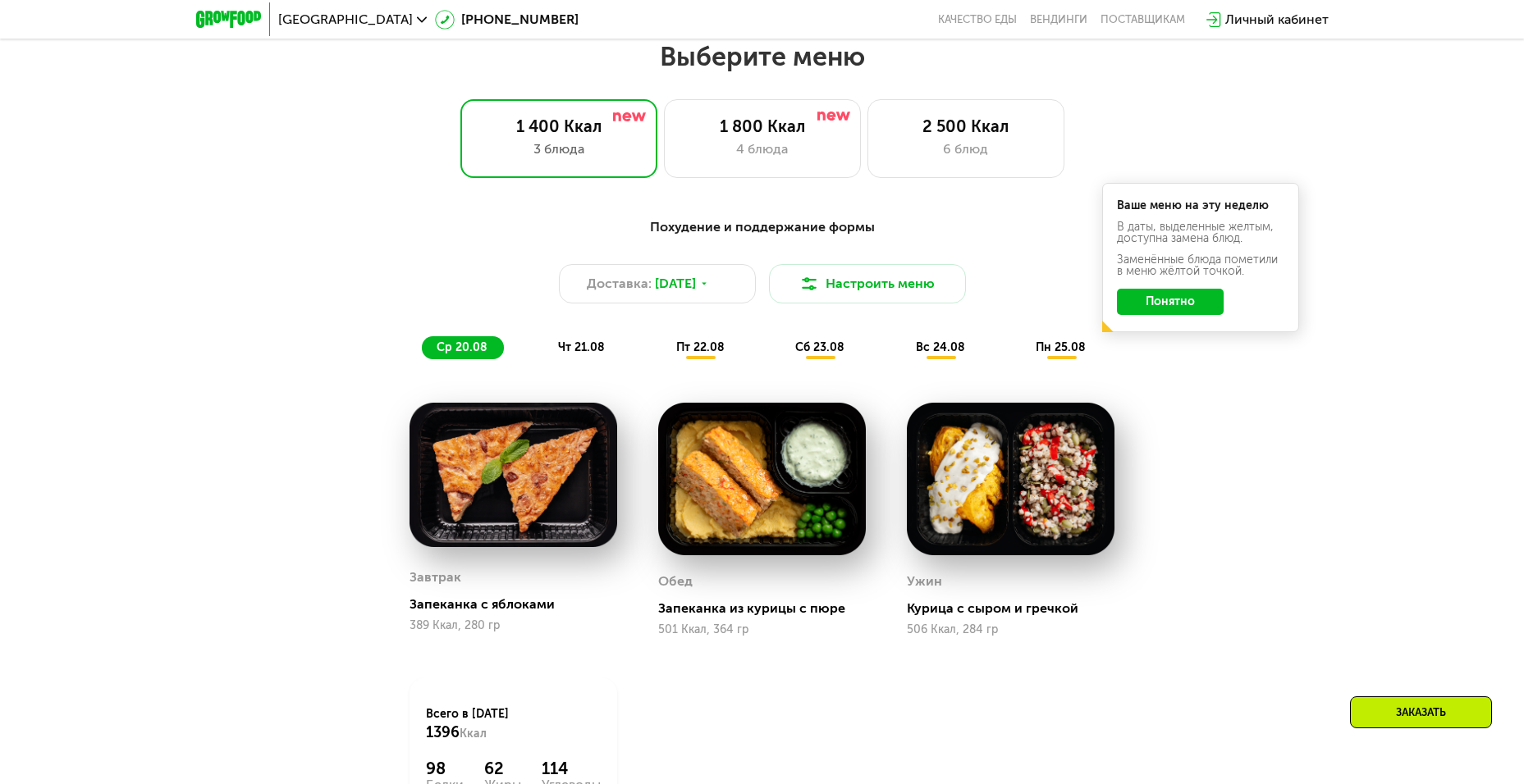
scroll to position [867, 0]
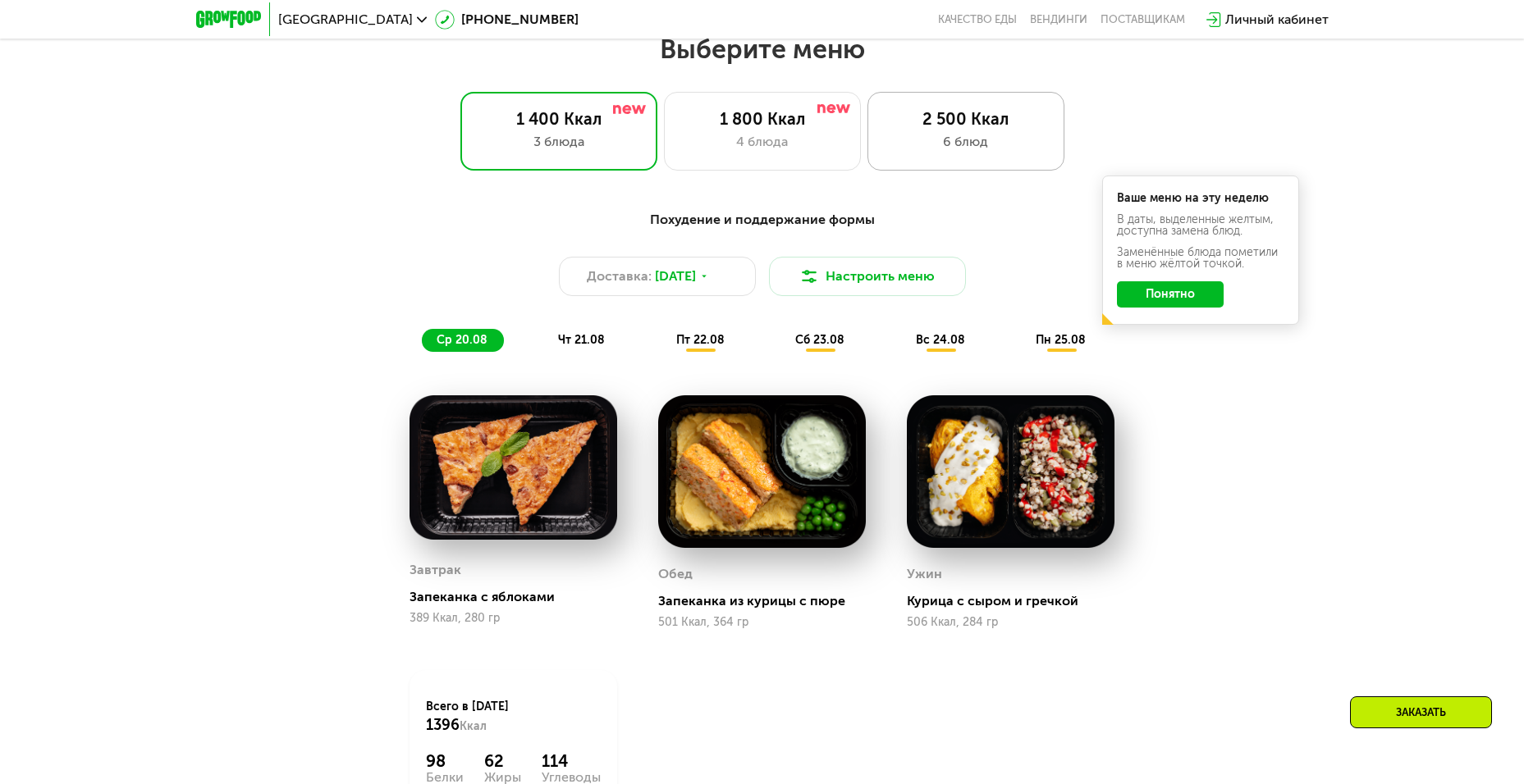
click at [898, 146] on div "6 блюд" at bounding box center [965, 142] width 163 height 20
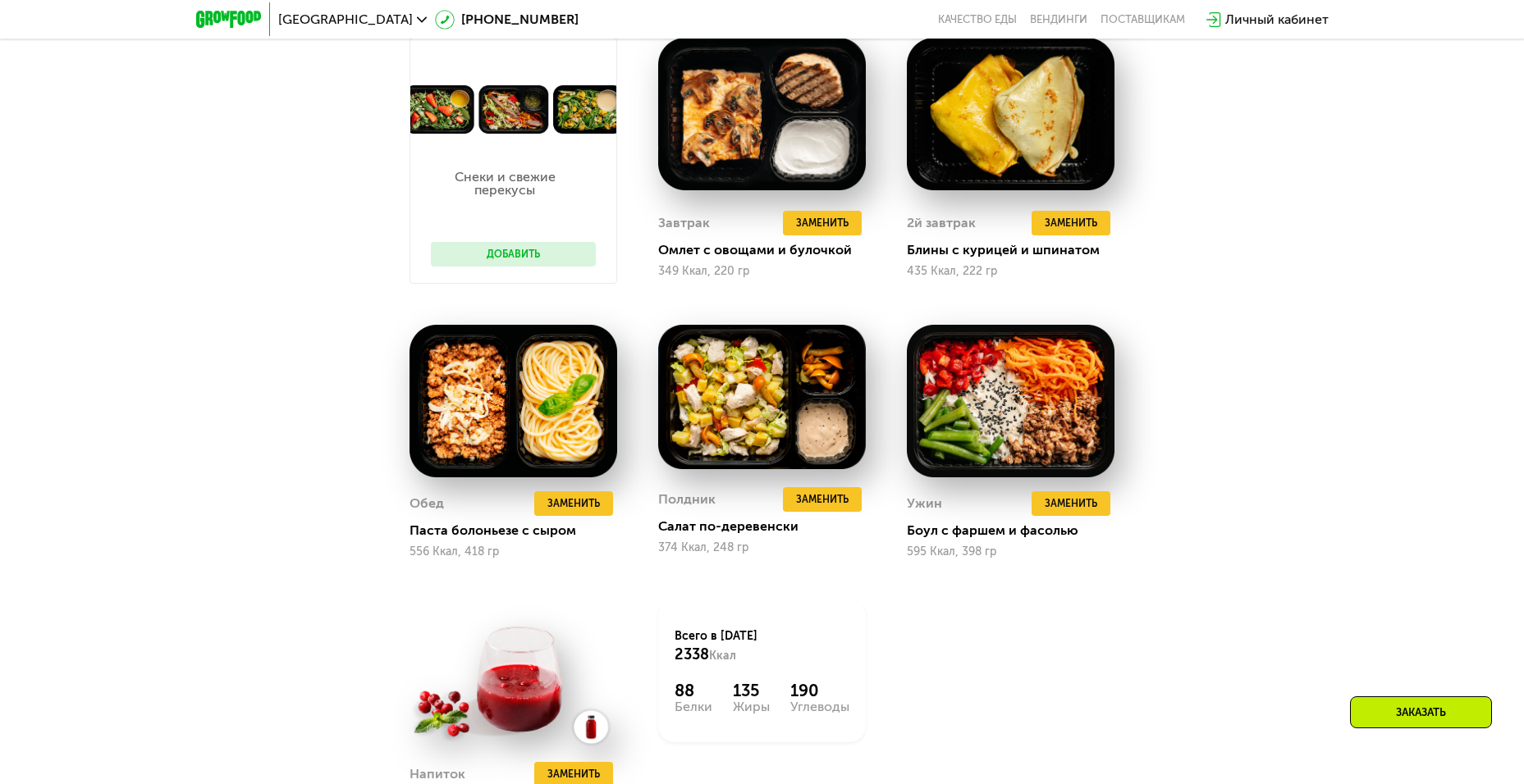
scroll to position [1064, 0]
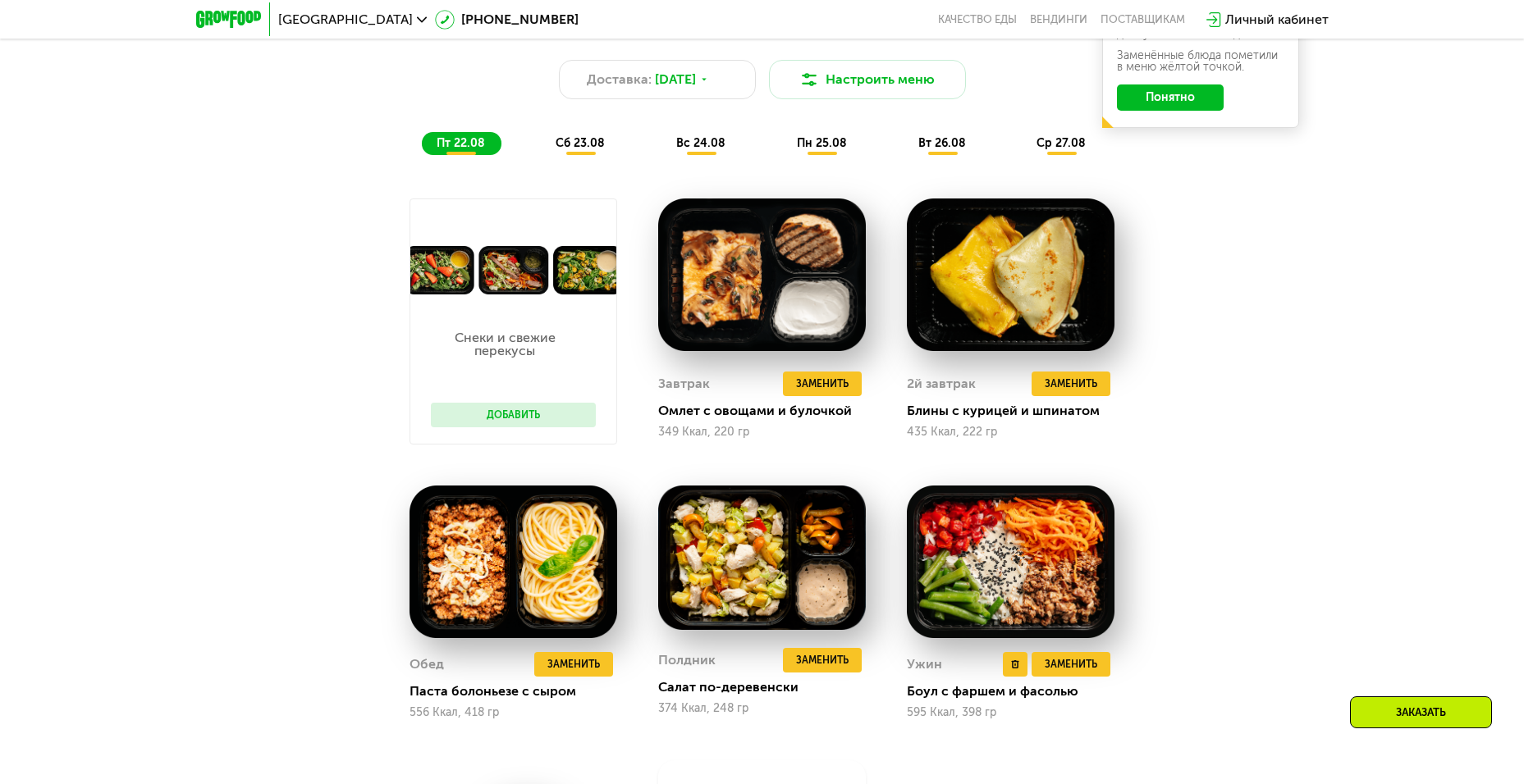
click at [994, 567] on img at bounding box center [1011, 562] width 207 height 154
click at [934, 699] on div "Боул с фаршем и фасолью" at bounding box center [1017, 691] width 221 height 16
drag, startPoint x: 933, startPoint y: 709, endPoint x: 938, endPoint y: 687, distance: 22.6
click at [934, 703] on div "Ужин Удалить Ужин Заменить Заменить Ужин Боул с фаршем и фасолью 595 Ккал, 398 …" at bounding box center [1011, 686] width 207 height 67
click at [937, 689] on div "Ужин Удалить Ужин Заменить Заменить Ужин Боул с фаршем и фасолью 595 Ккал, 398 …" at bounding box center [1011, 686] width 207 height 67
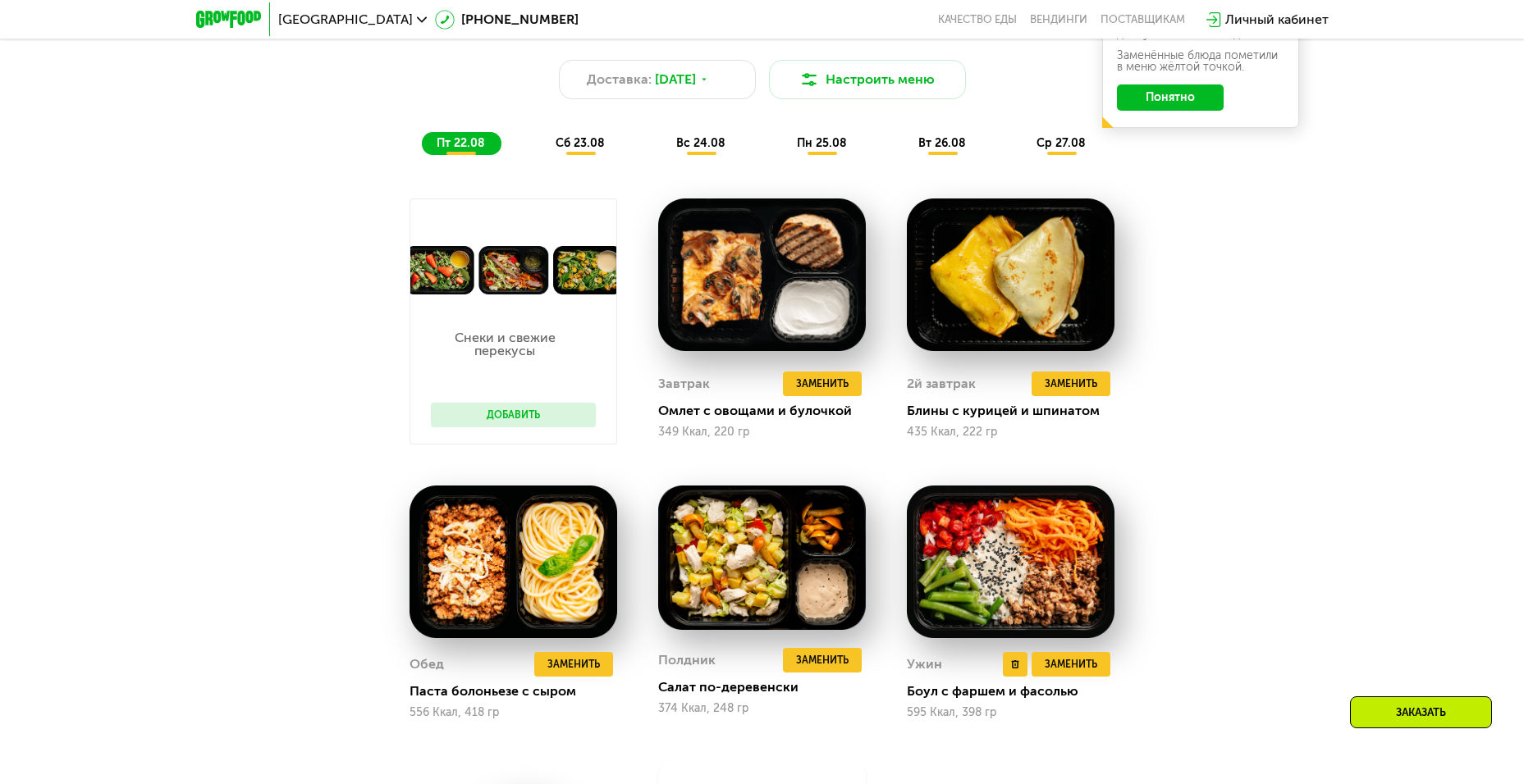
click at [994, 587] on img at bounding box center [1011, 562] width 207 height 154
click at [989, 598] on img at bounding box center [1011, 562] width 207 height 154
click at [990, 591] on img at bounding box center [1011, 562] width 207 height 154
click at [990, 587] on img at bounding box center [1011, 562] width 207 height 154
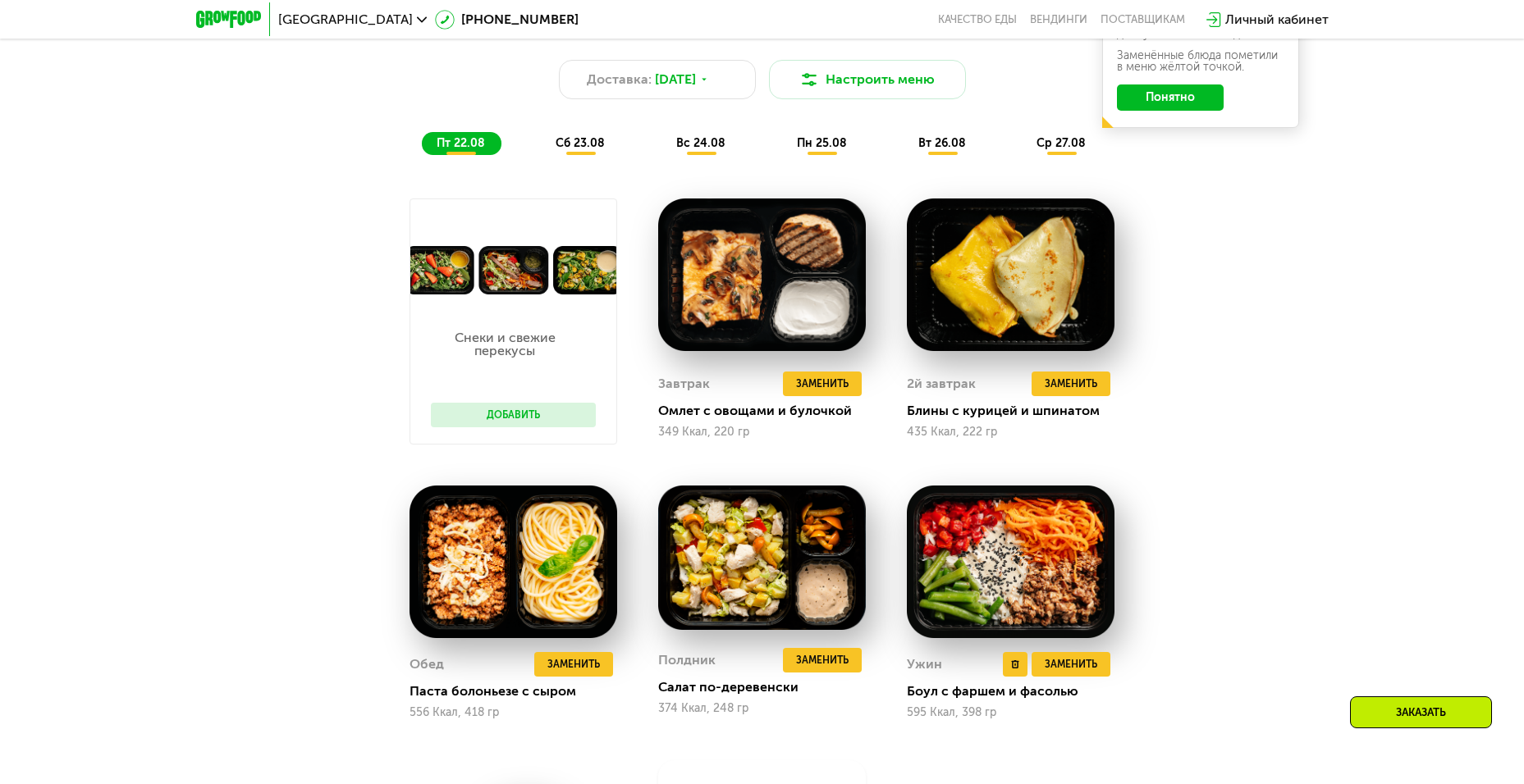
click at [1017, 551] on img at bounding box center [1011, 562] width 207 height 154
click at [1015, 552] on img at bounding box center [1011, 562] width 207 height 154
click at [1010, 569] on img at bounding box center [1011, 562] width 207 height 154
click at [1010, 572] on img at bounding box center [1011, 562] width 207 height 154
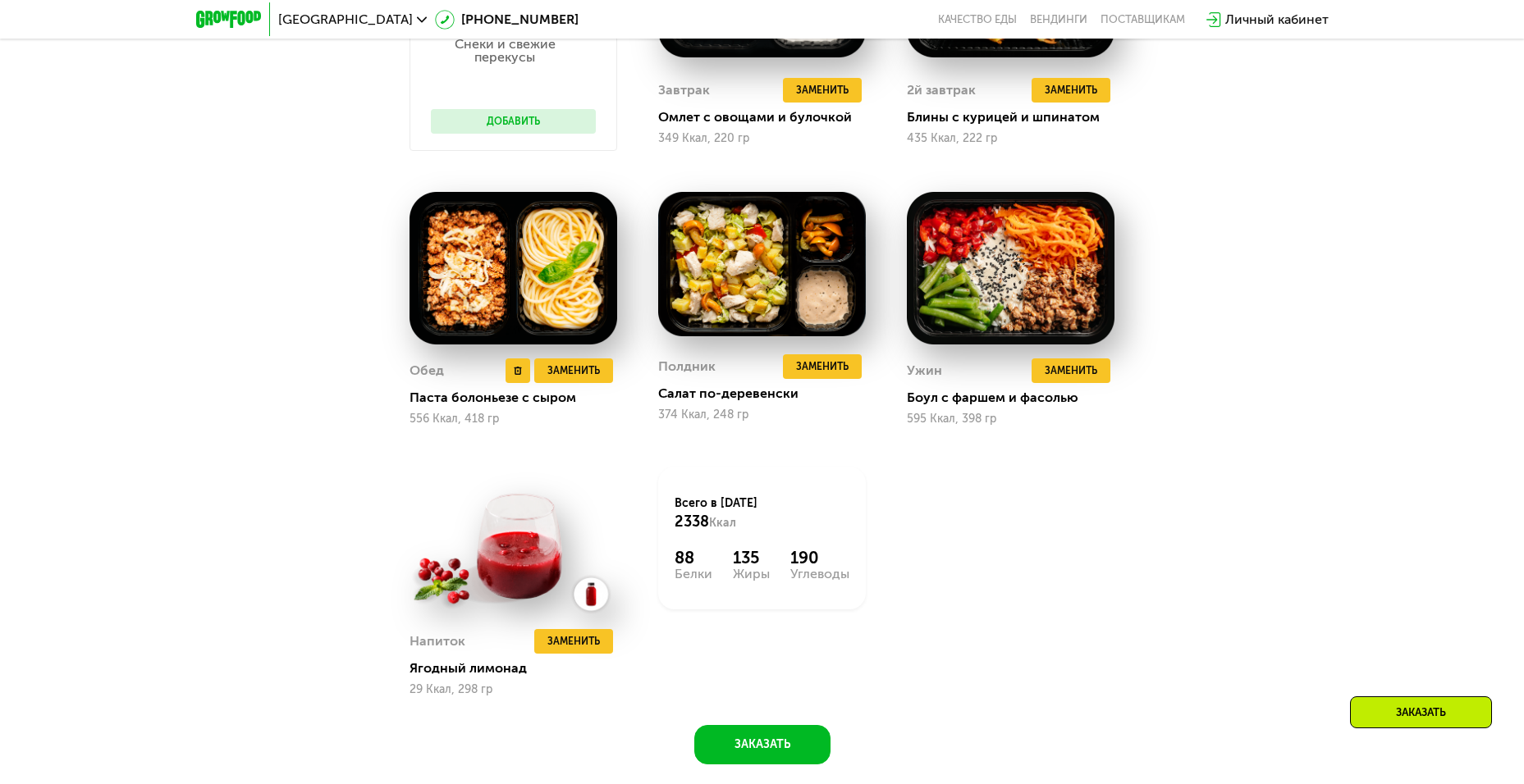
scroll to position [965, 0]
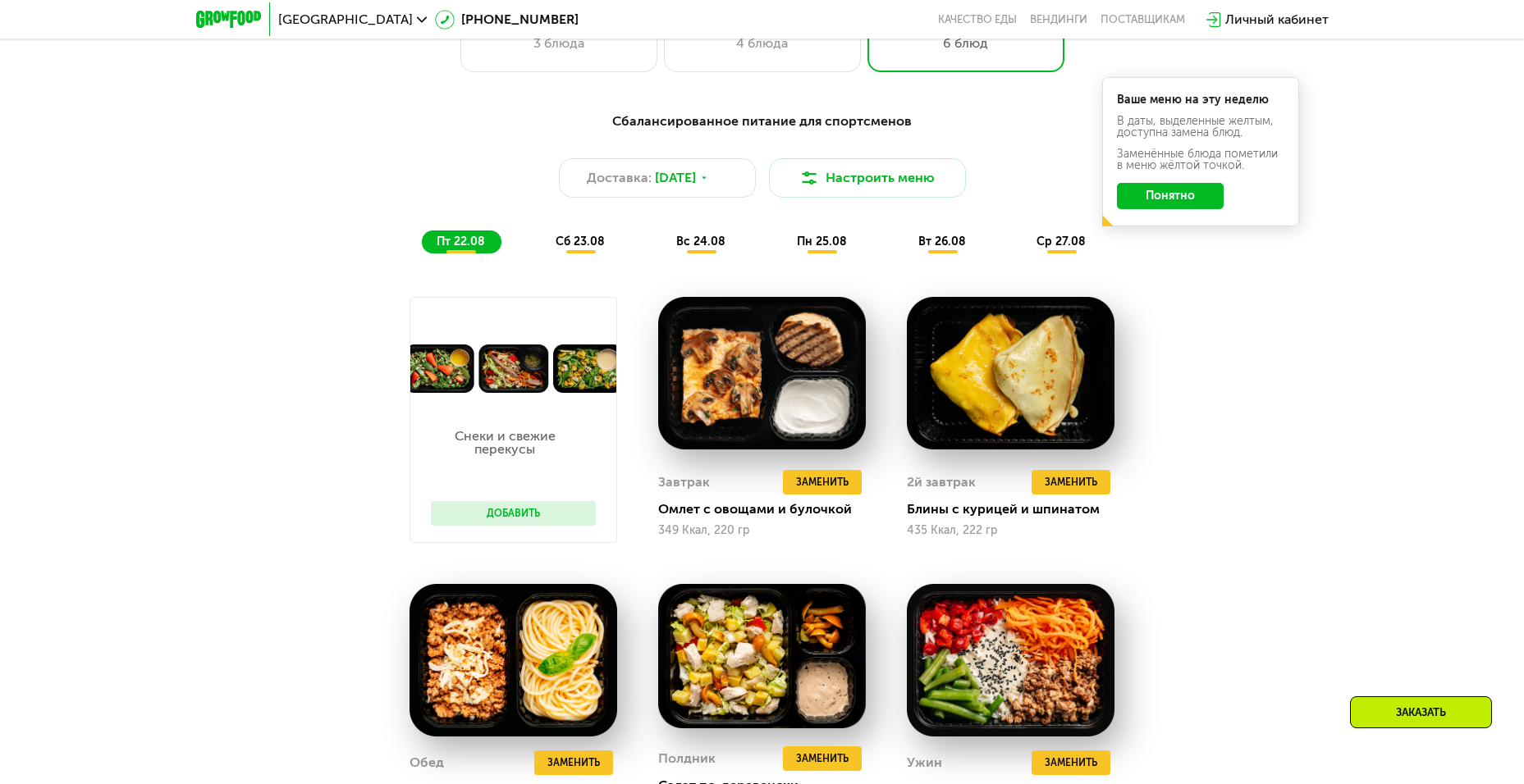
click at [661, 252] on div "сб 23.08" at bounding box center [701, 241] width 80 height 23
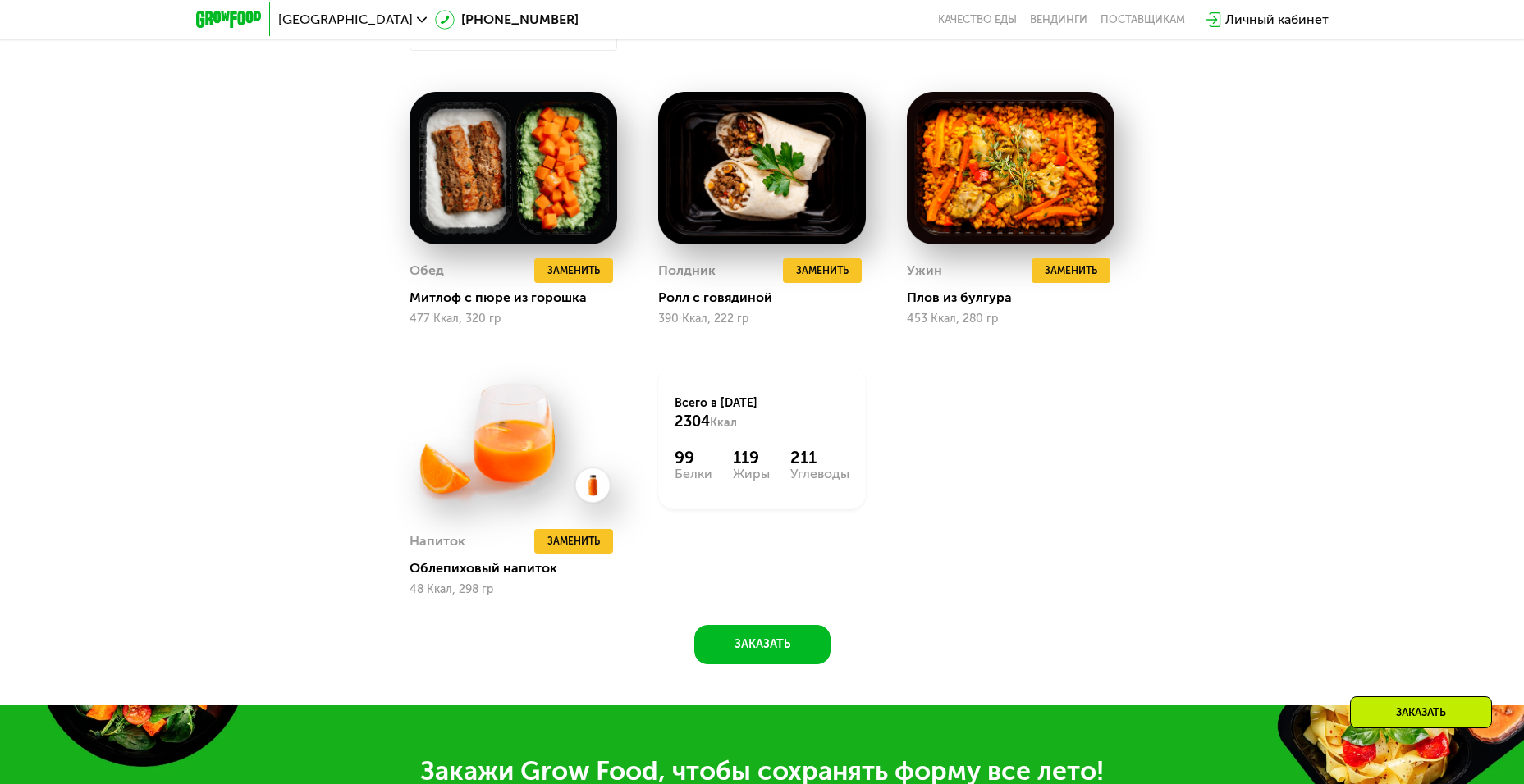
scroll to position [867, 0]
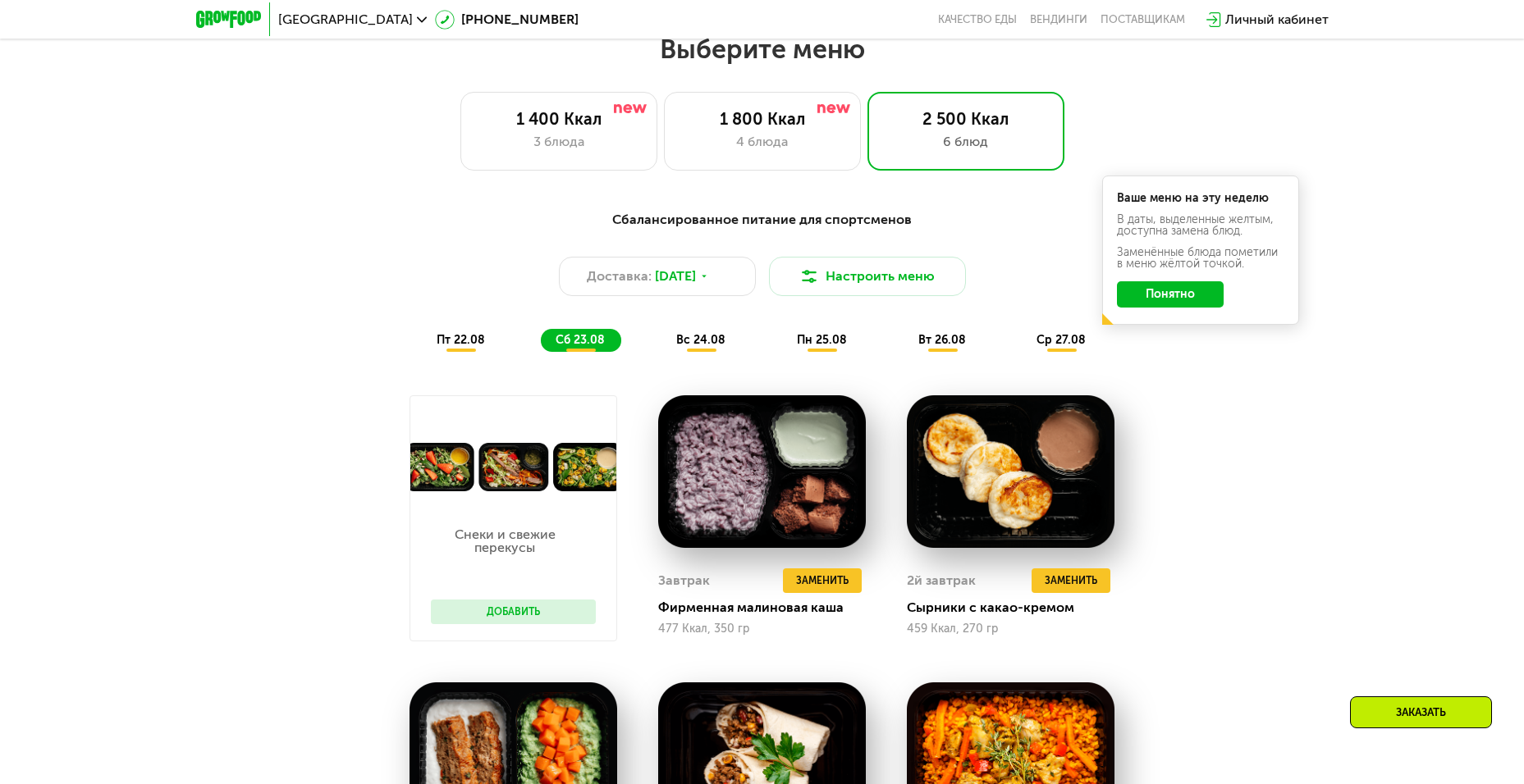
click at [782, 336] on div "вс 24.08" at bounding box center [822, 340] width 81 height 23
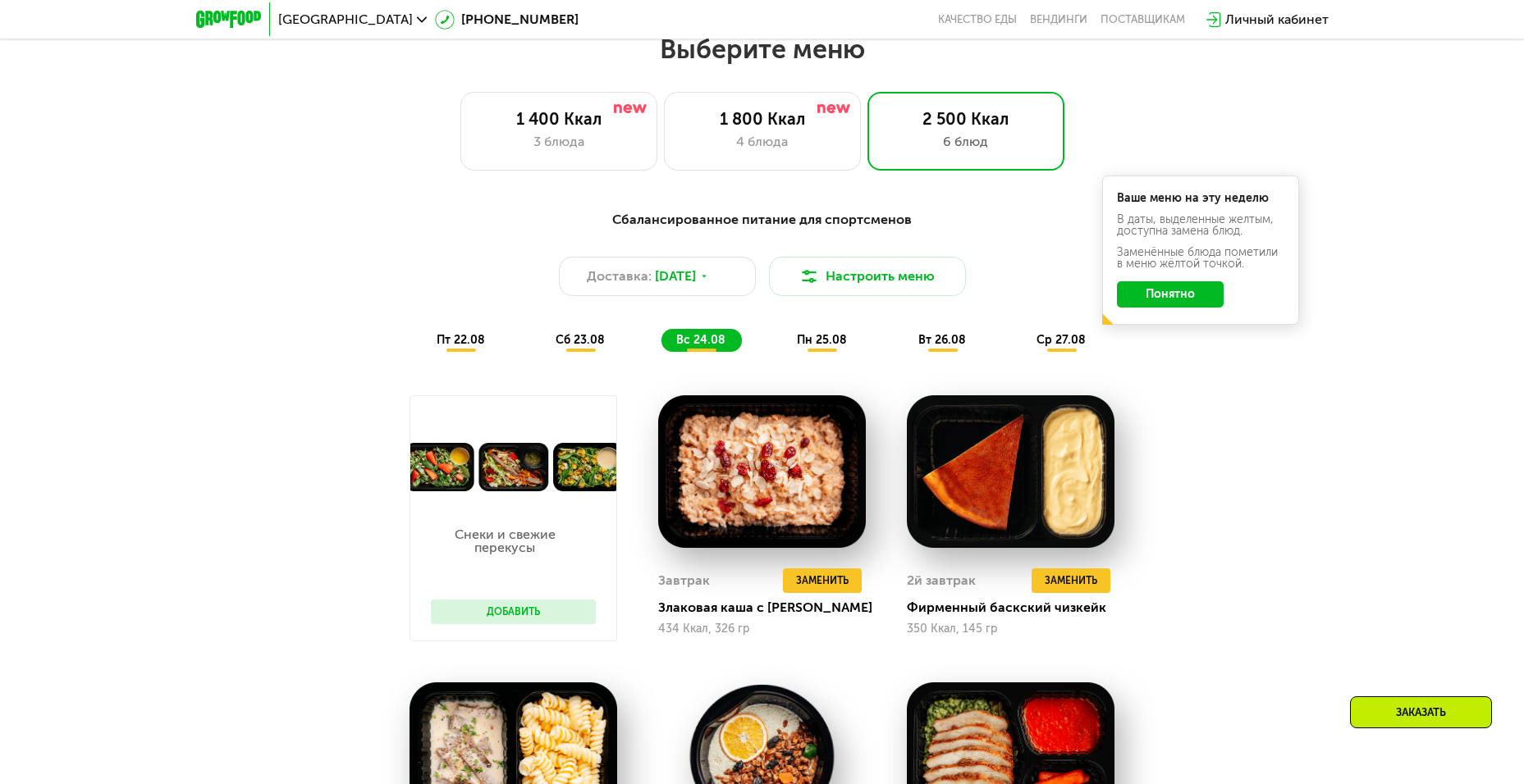
click at [810, 339] on span "пн 25.08" at bounding box center [822, 339] width 50 height 14
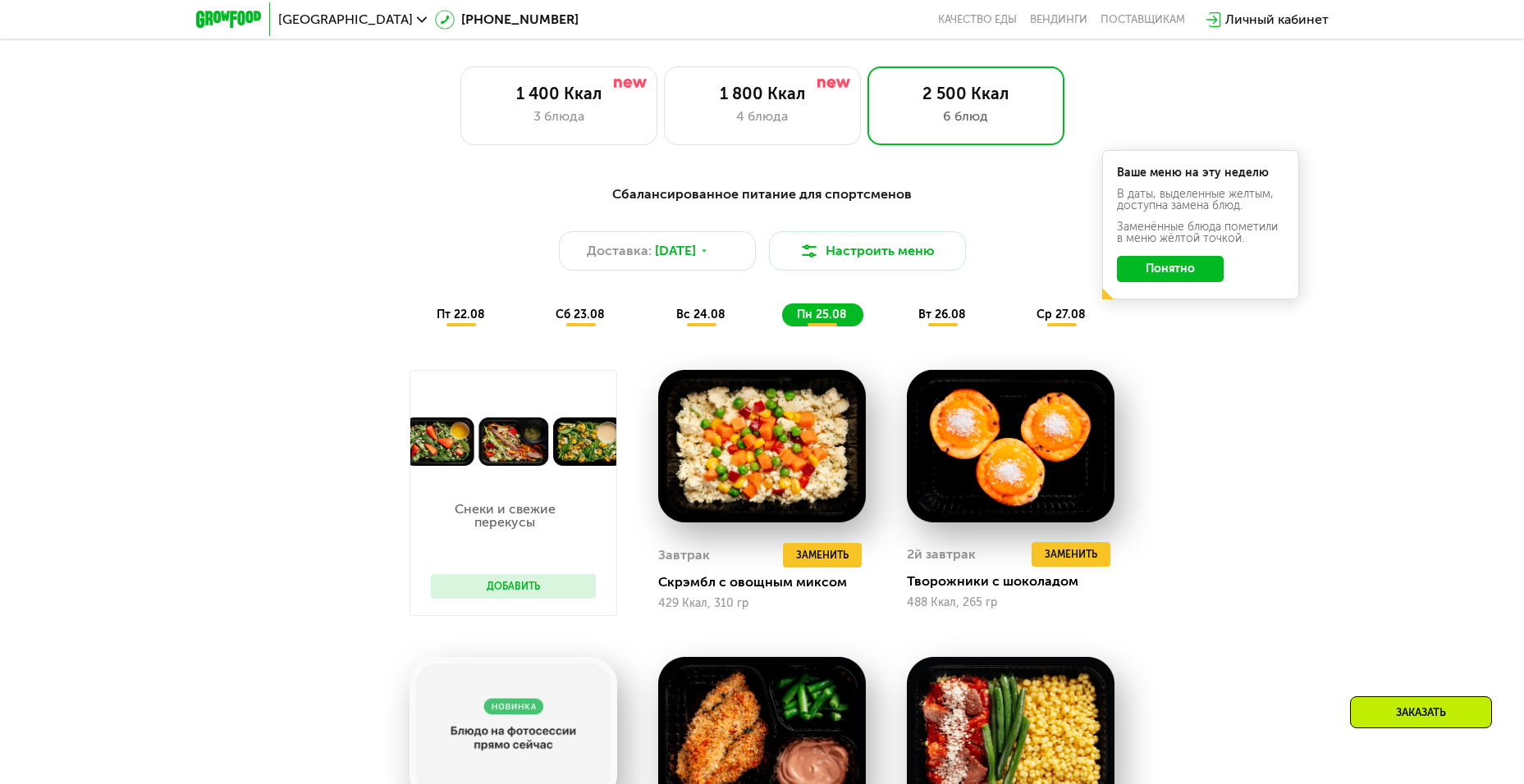
scroll to position [769, 0]
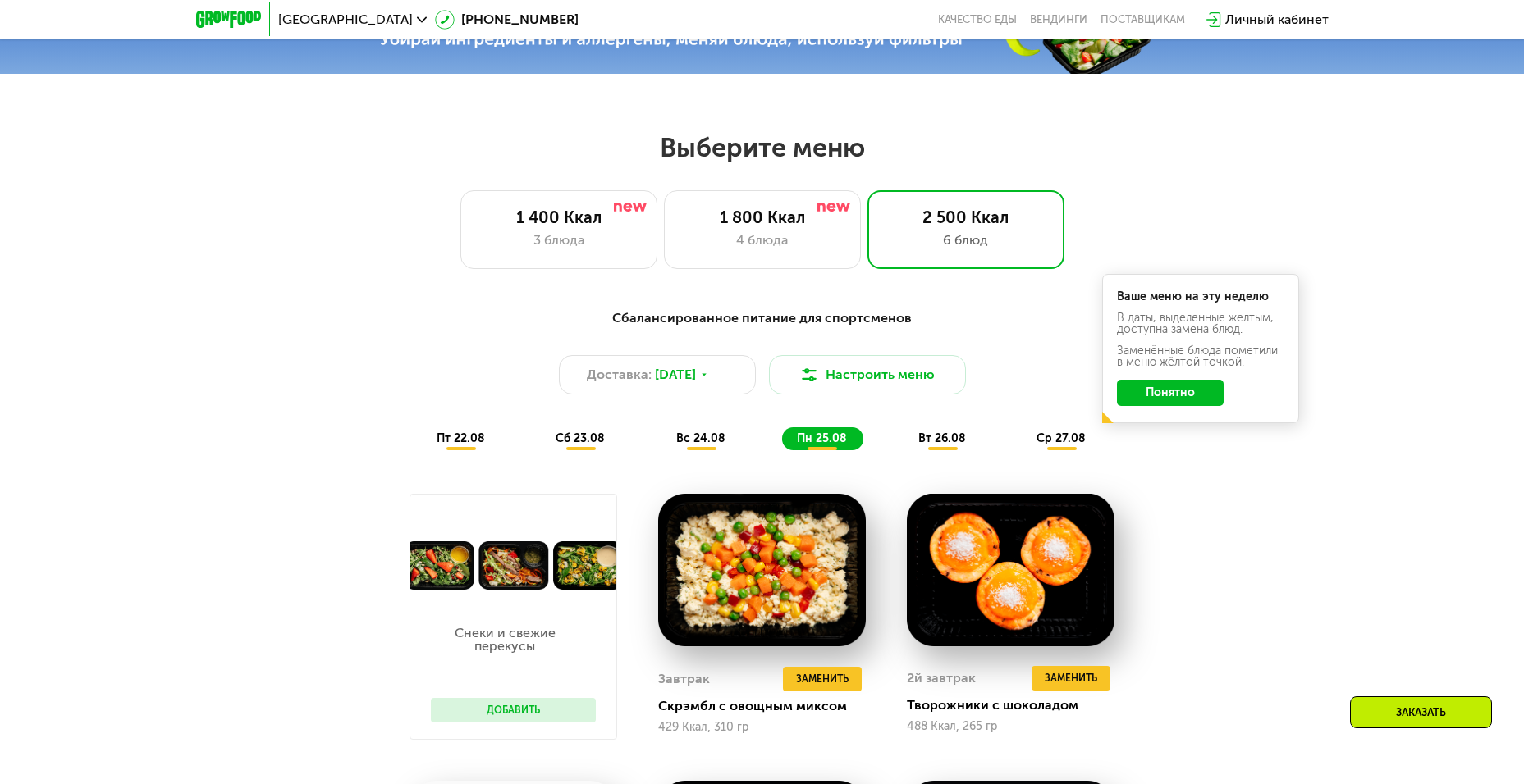
click at [1022, 440] on div "вт 26.08" at bounding box center [1062, 438] width 80 height 23
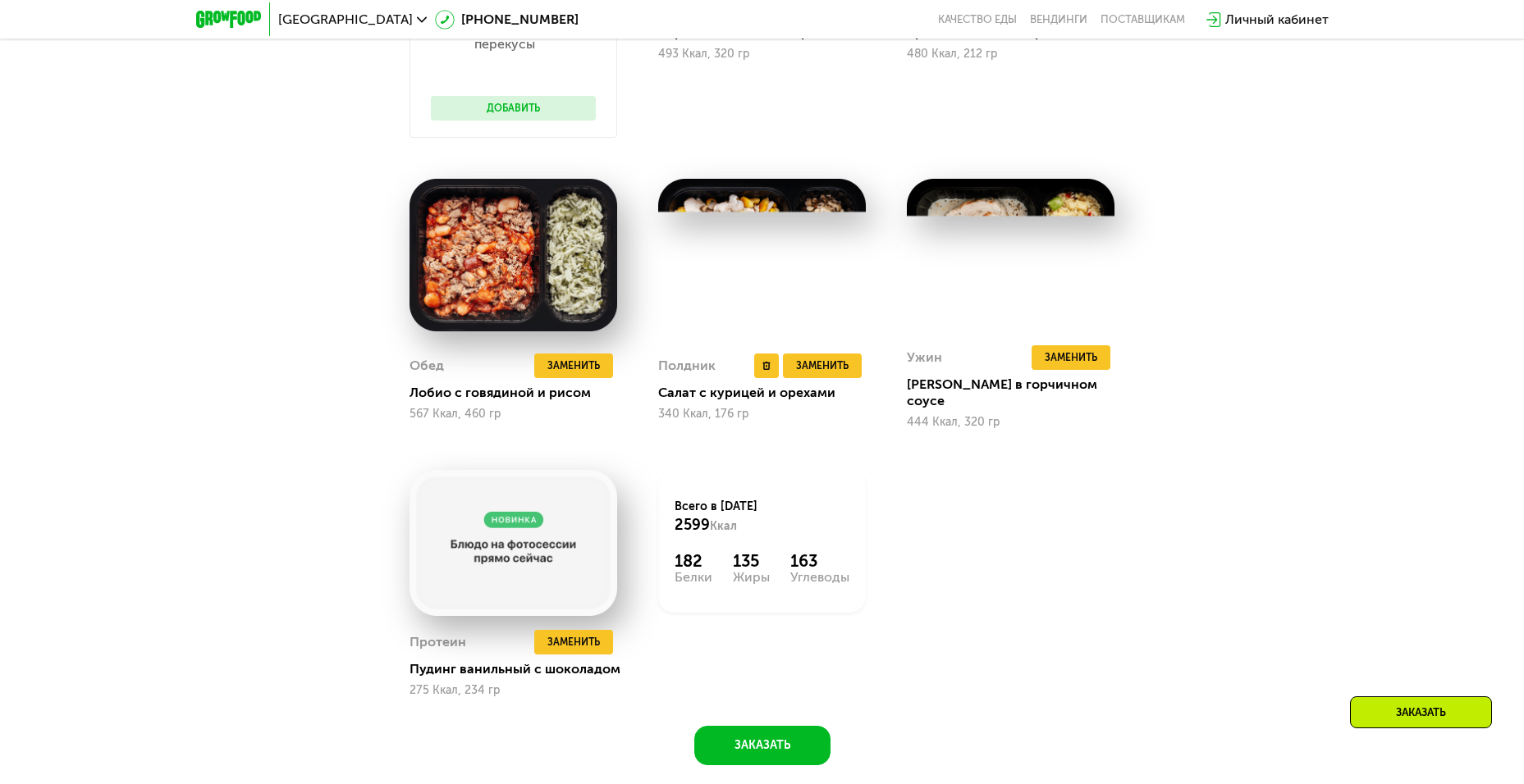
scroll to position [1162, 0]
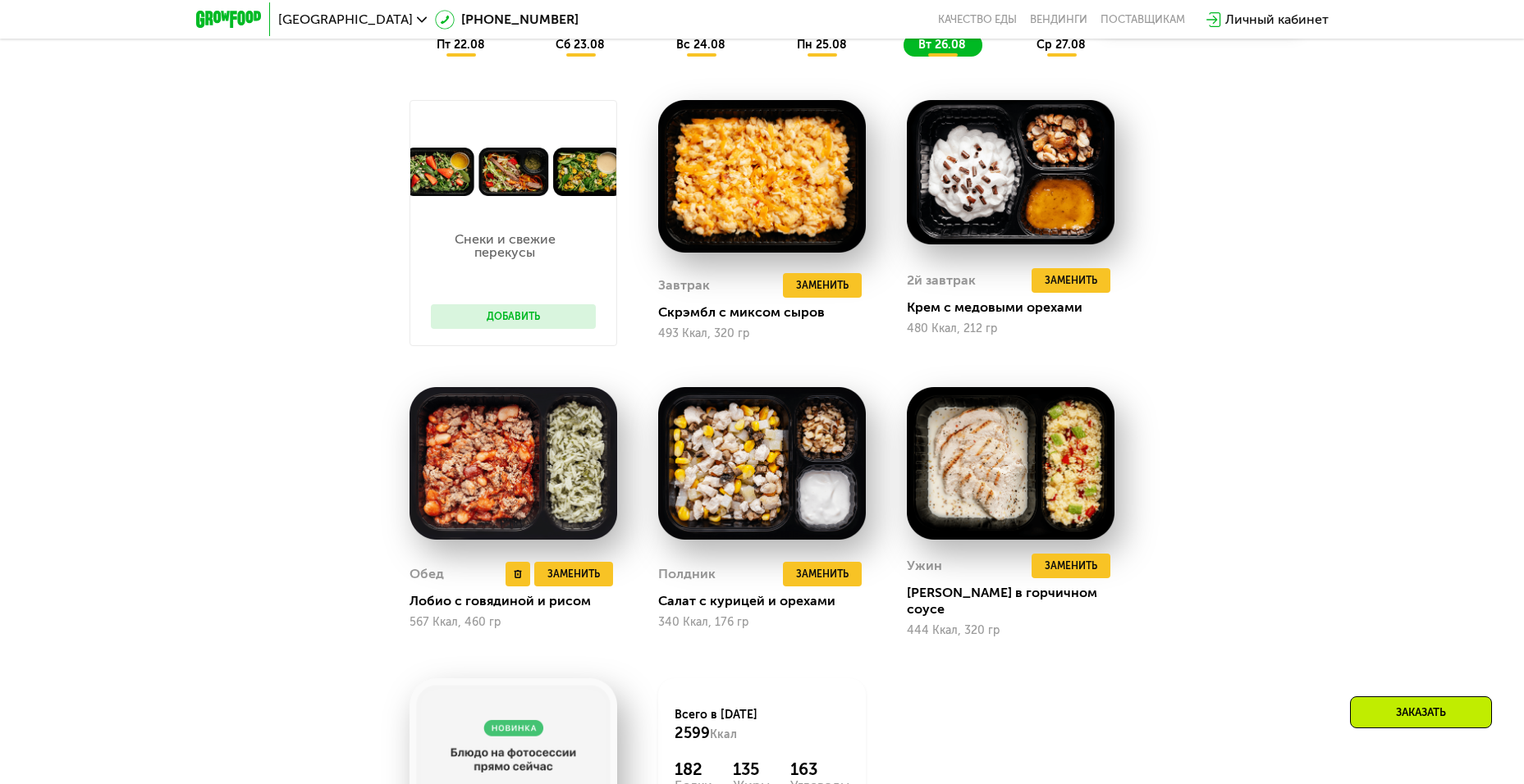
drag, startPoint x: 492, startPoint y: 472, endPoint x: 506, endPoint y: 466, distance: 15.2
click at [1367, 354] on div "Сбалансированное питание для спортсменов Доставка: [DATE] Настроить меню пт 22.…" at bounding box center [762, 453] width 1524 height 1123
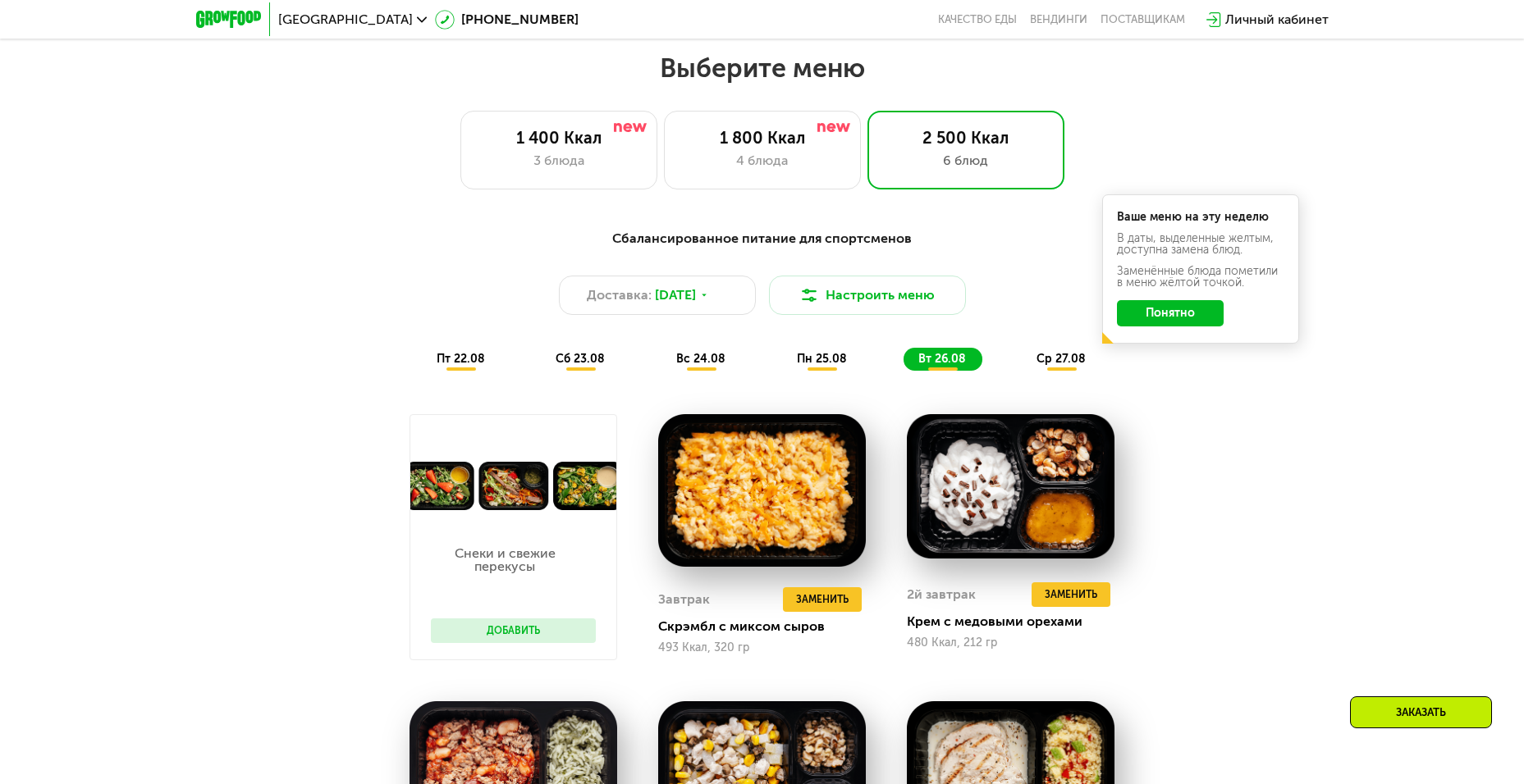
scroll to position [670, 0]
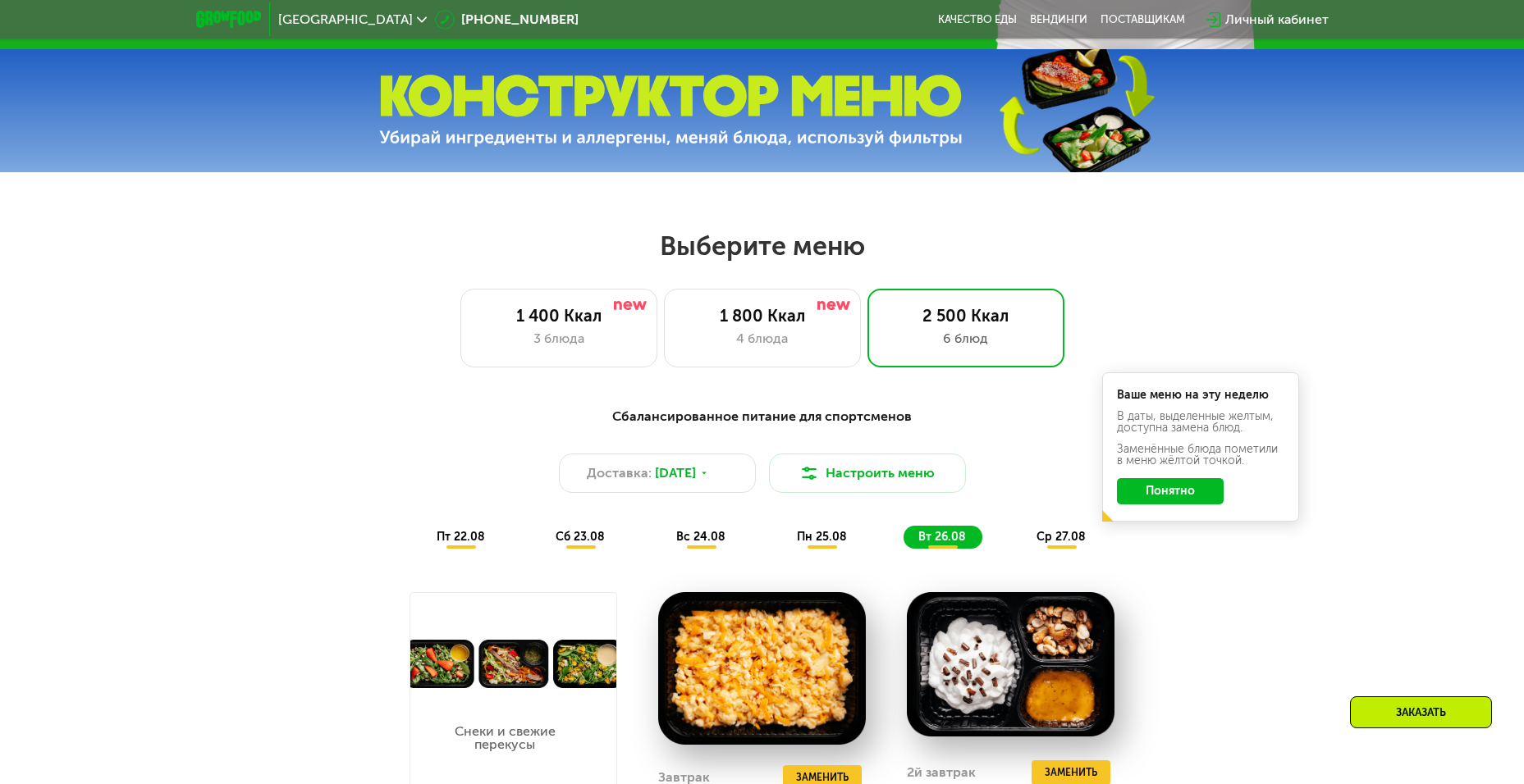
click at [1045, 533] on div "ср 27.08" at bounding box center [1062, 537] width 80 height 23
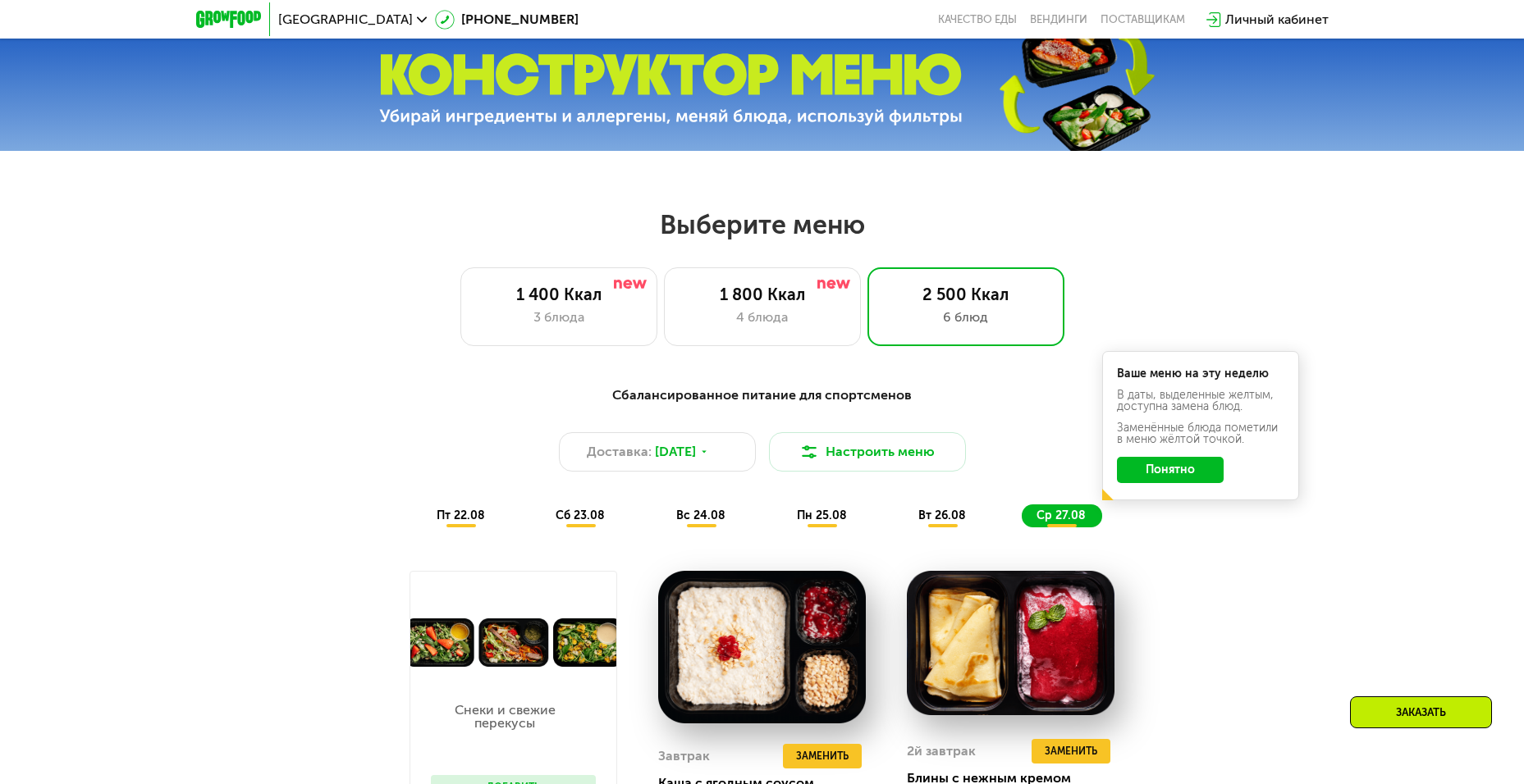
scroll to position [572, 0]
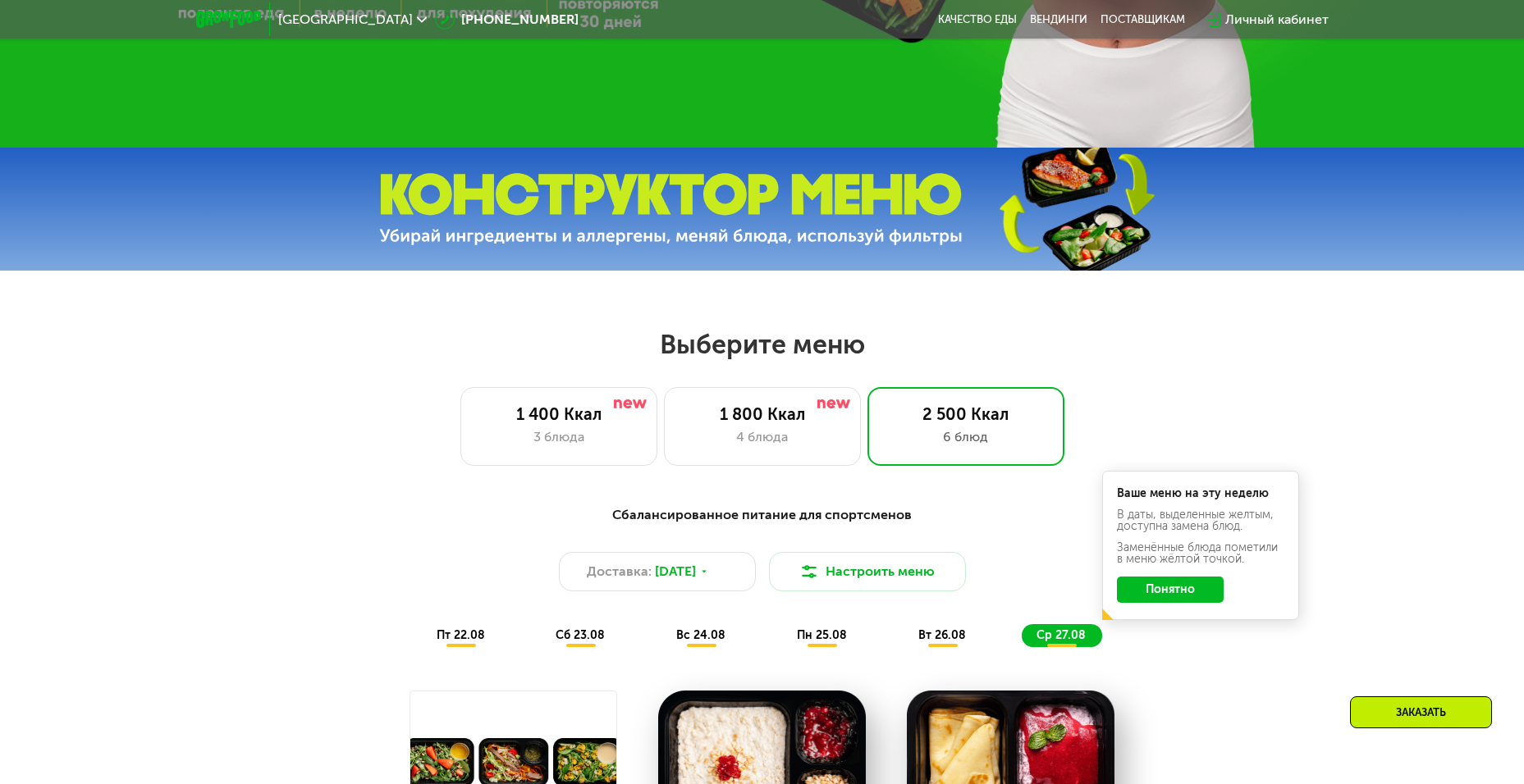
click at [877, 598] on div "Сбалансированное питание для спортсменов Доставка: [DATE] Настроить меню пт 22.…" at bounding box center [762, 577] width 972 height 142
click at [877, 589] on button "Настроить меню" at bounding box center [867, 571] width 197 height 39
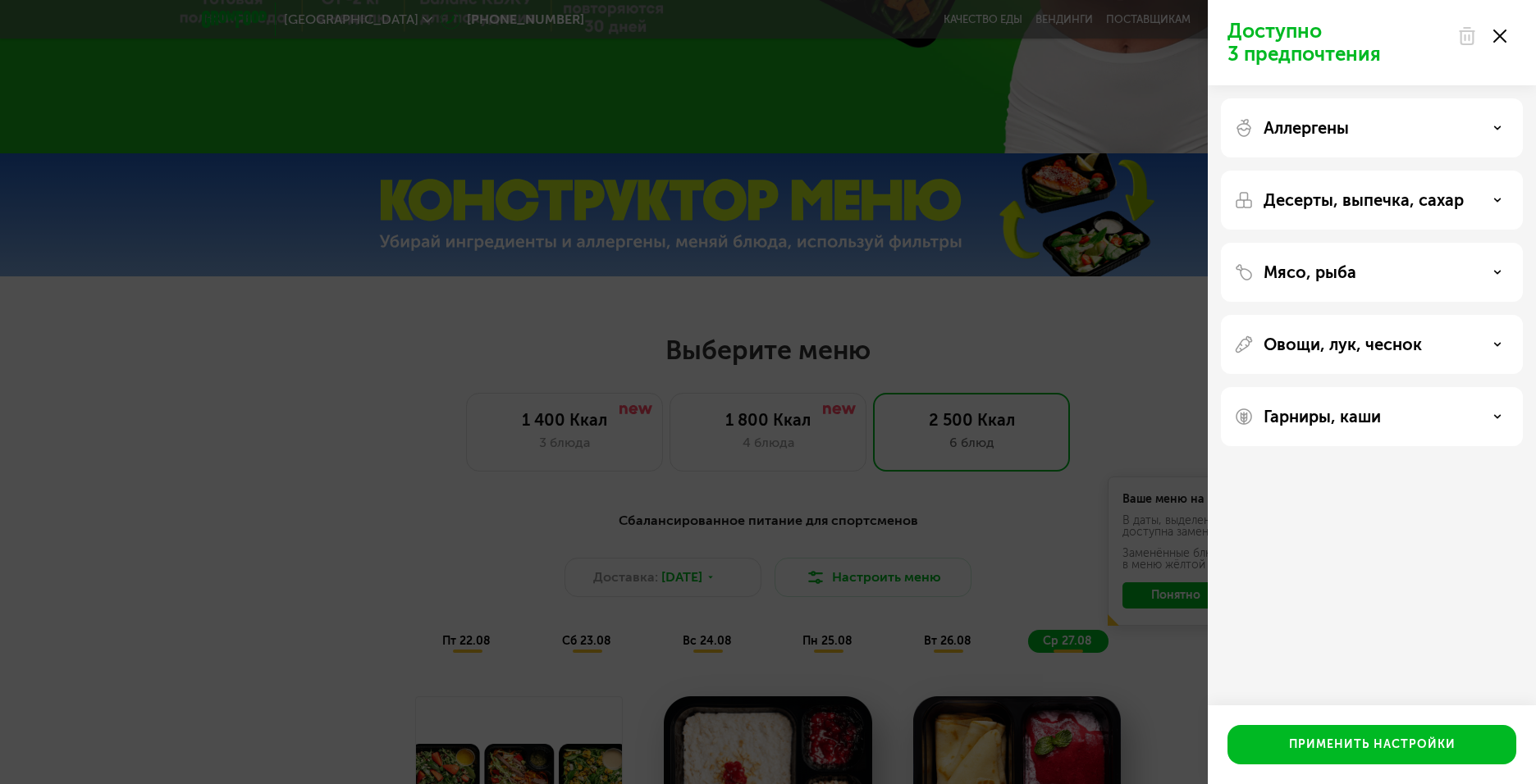
click at [1351, 315] on div "Мясо, рыба" at bounding box center [1372, 344] width 302 height 59
click at [1359, 315] on div "Мясо, рыба" at bounding box center [1372, 344] width 302 height 59
drag, startPoint x: 1501, startPoint y: 289, endPoint x: 1491, endPoint y: 273, distance: 18.9
click at [1498, 315] on div "Мясо, рыба" at bounding box center [1372, 344] width 302 height 59
click at [1490, 277] on div "Мясо, рыба" at bounding box center [1371, 273] width 276 height 20
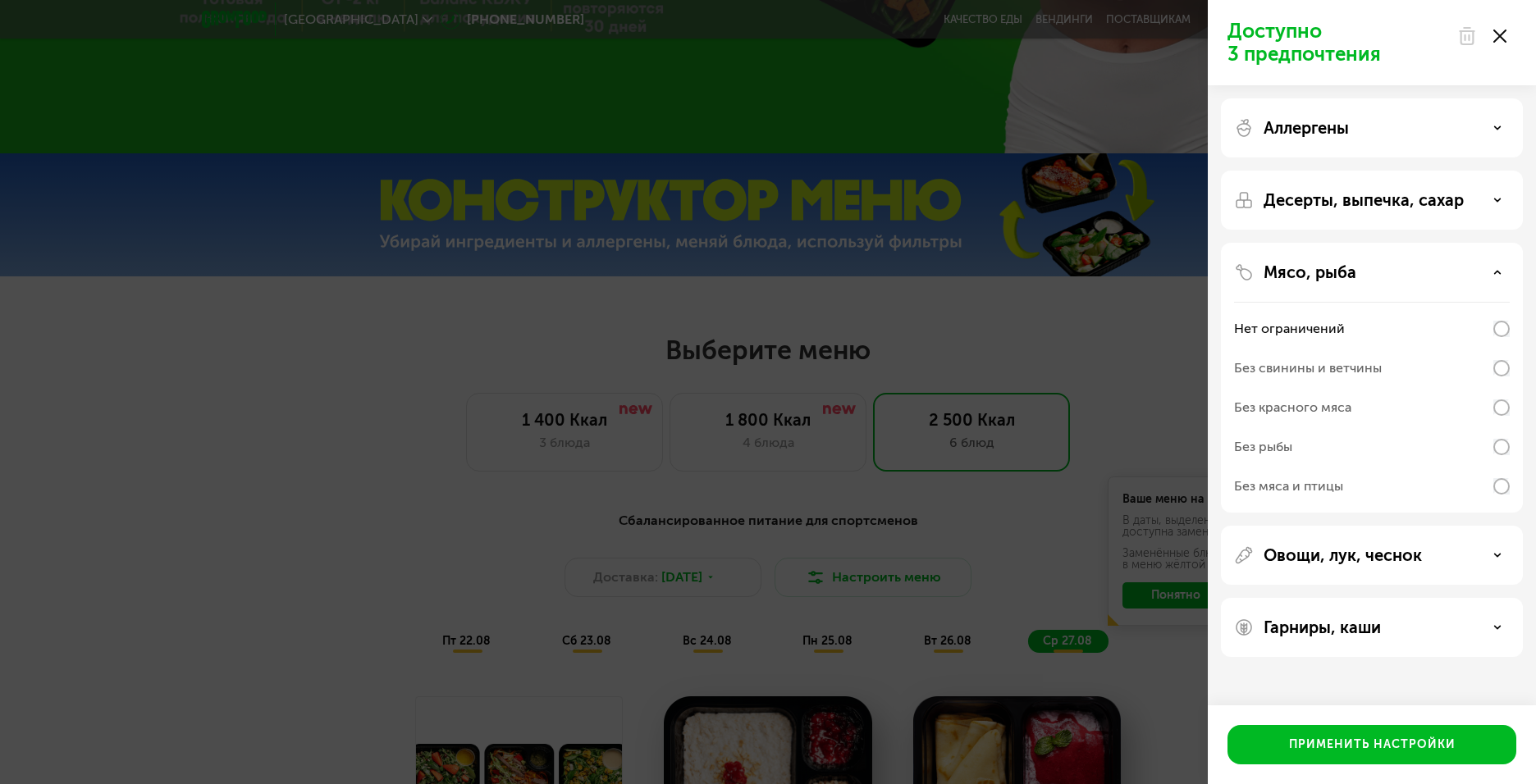
click at [1066, 373] on div "Доступно 3 предпочтения Аллергены Десерты, выпечка, сахар Мясо, рыба Нет ограни…" at bounding box center [768, 392] width 1536 height 784
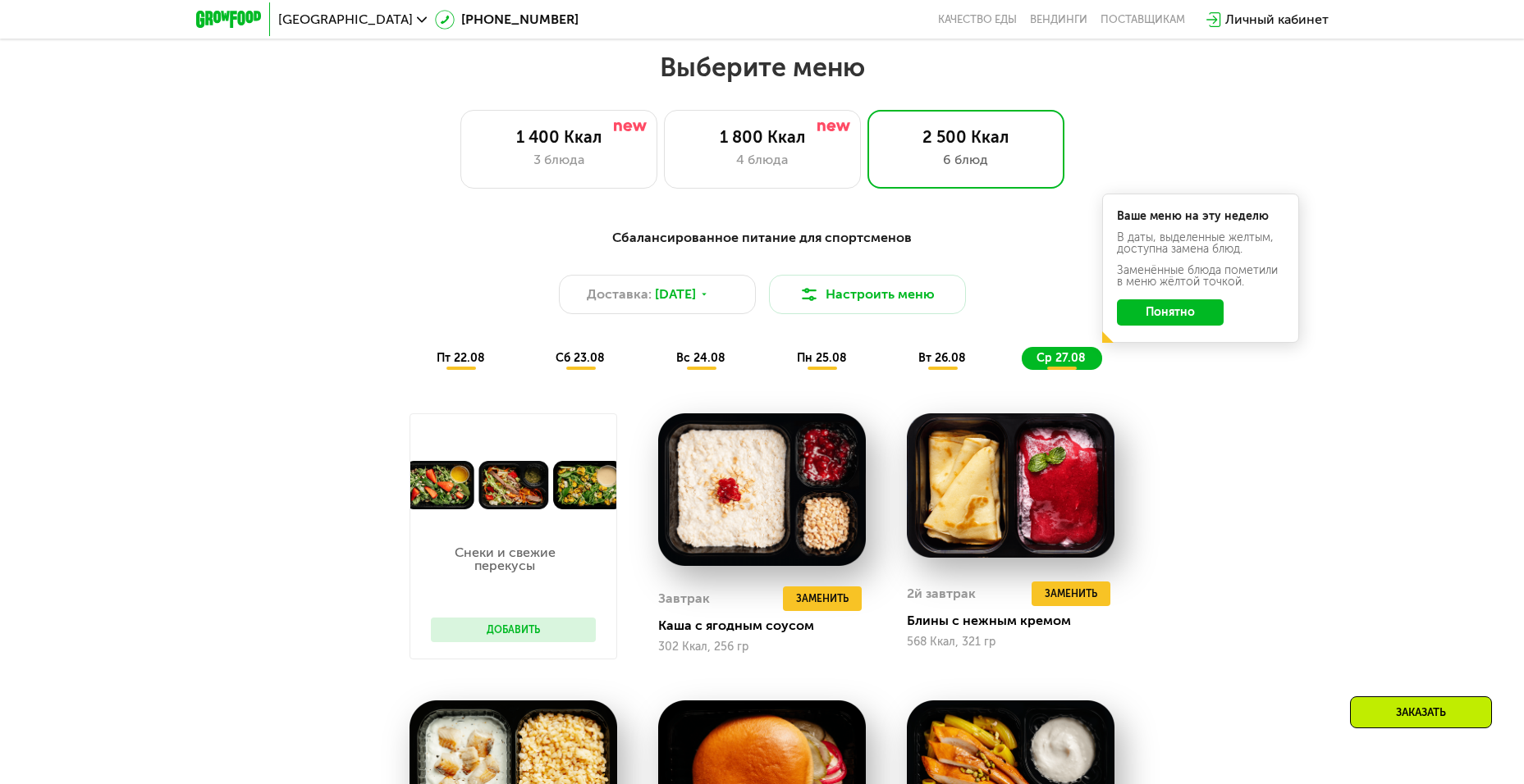
scroll to position [1064, 0]
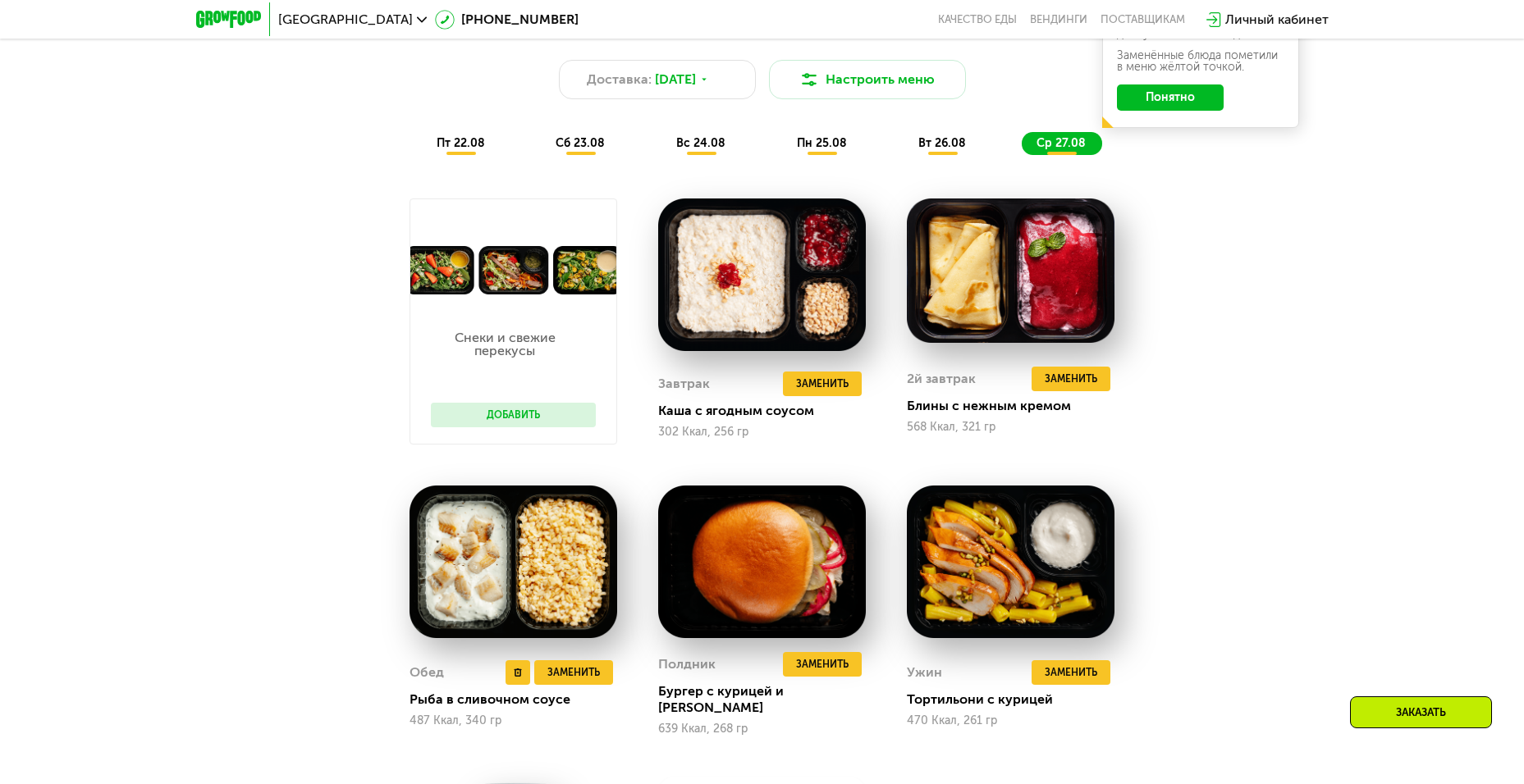
click at [460, 708] on div "Обед Удалить Обед Заменить Заменить [PERSON_NAME] в сливочном соусе 487 Ккал, 3…" at bounding box center [513, 694] width 207 height 84
click at [458, 697] on div "Рыба в сливочном соусе" at bounding box center [520, 699] width 221 height 16
click at [436, 614] on img at bounding box center [513, 562] width 207 height 154
click at [538, 705] on div "Рыба в сливочном соусе" at bounding box center [520, 699] width 221 height 16
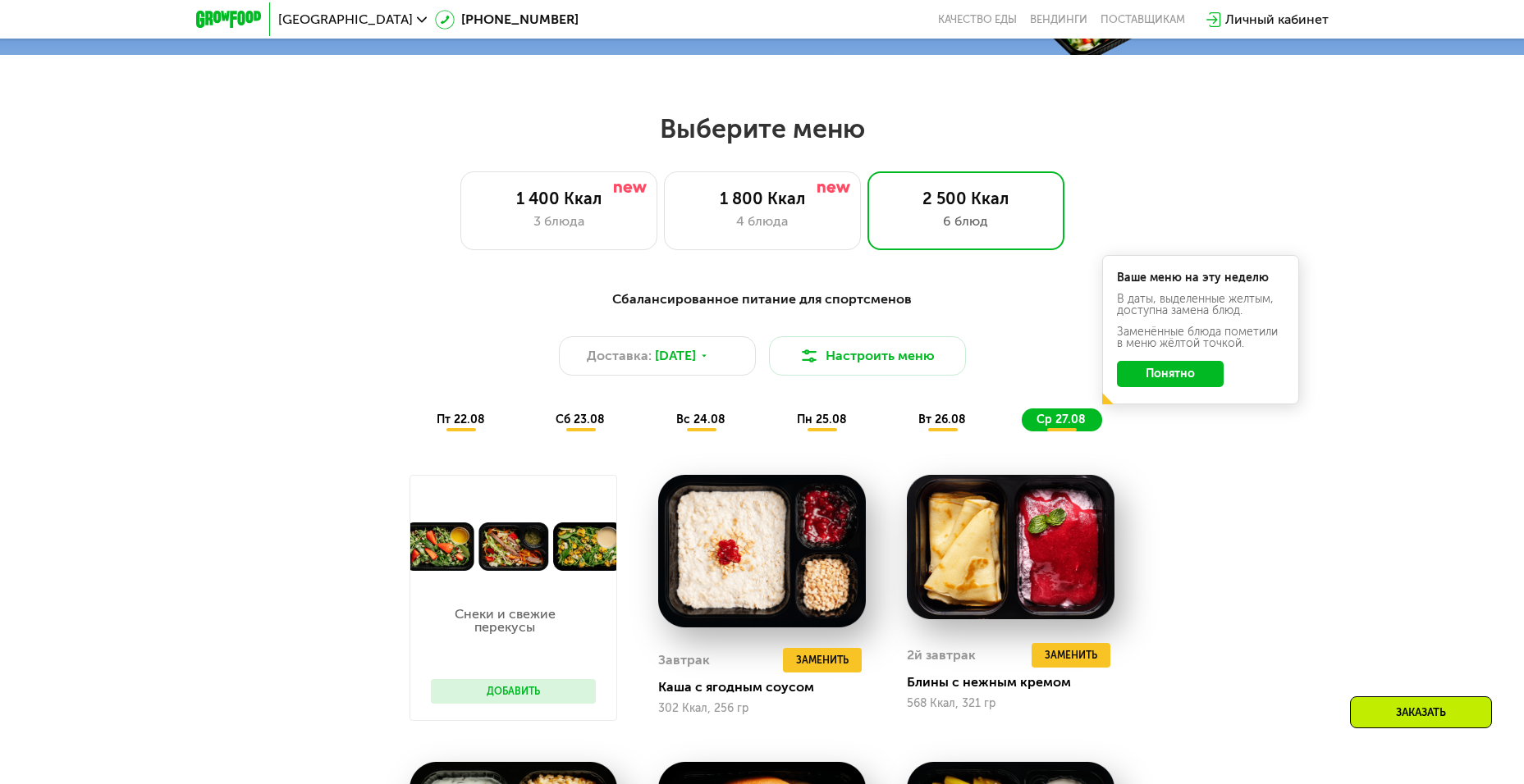
scroll to position [670, 0]
